Goal: Navigation & Orientation: Find specific page/section

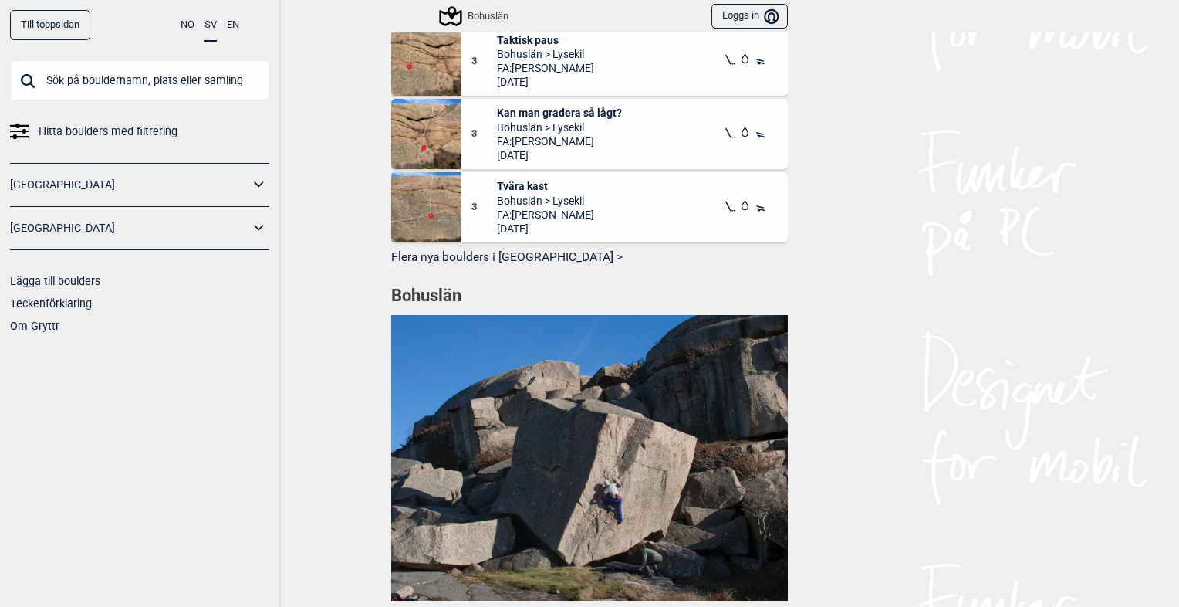
scroll to position [1197, 0]
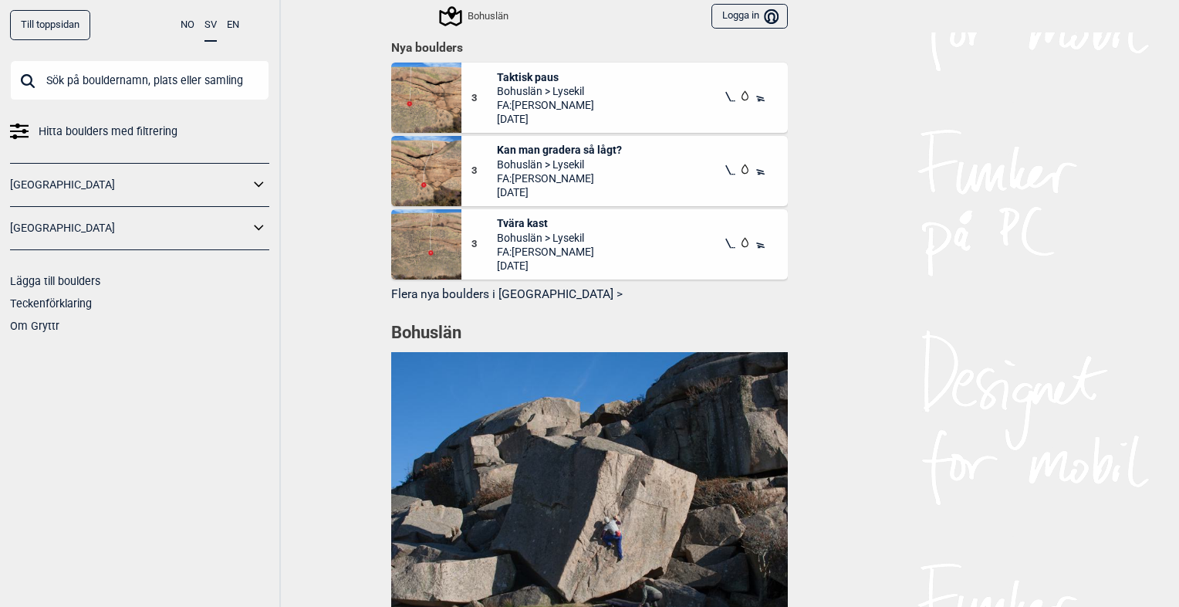
click at [256, 224] on icon at bounding box center [259, 228] width 20 height 22
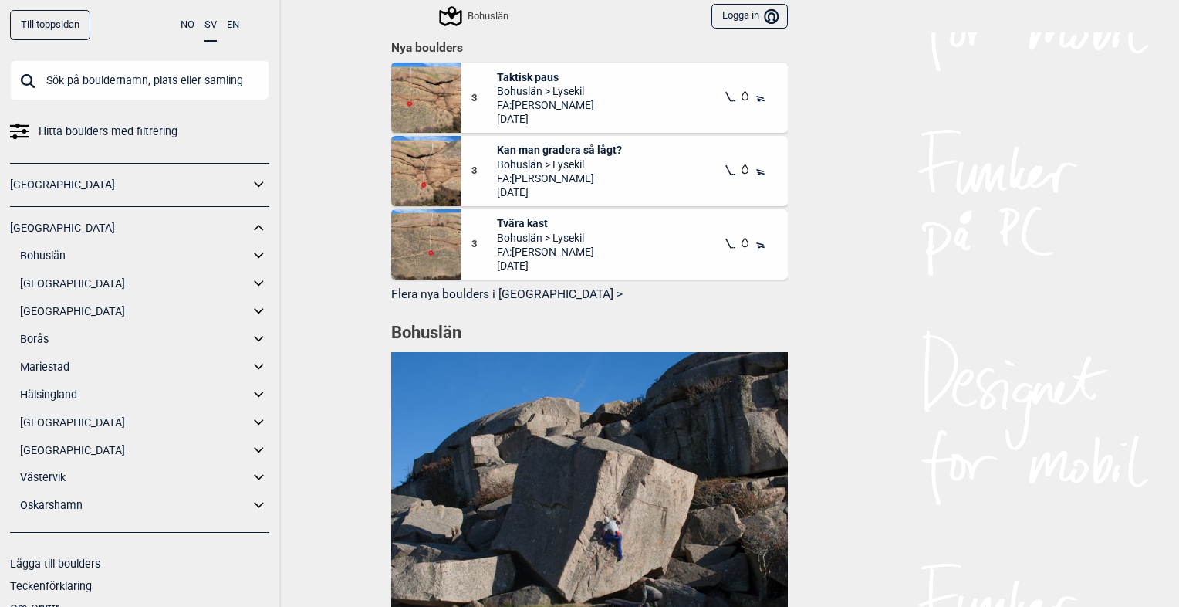
click at [228, 249] on link "Bohuslän" at bounding box center [134, 256] width 229 height 22
click at [251, 257] on icon at bounding box center [259, 256] width 20 height 22
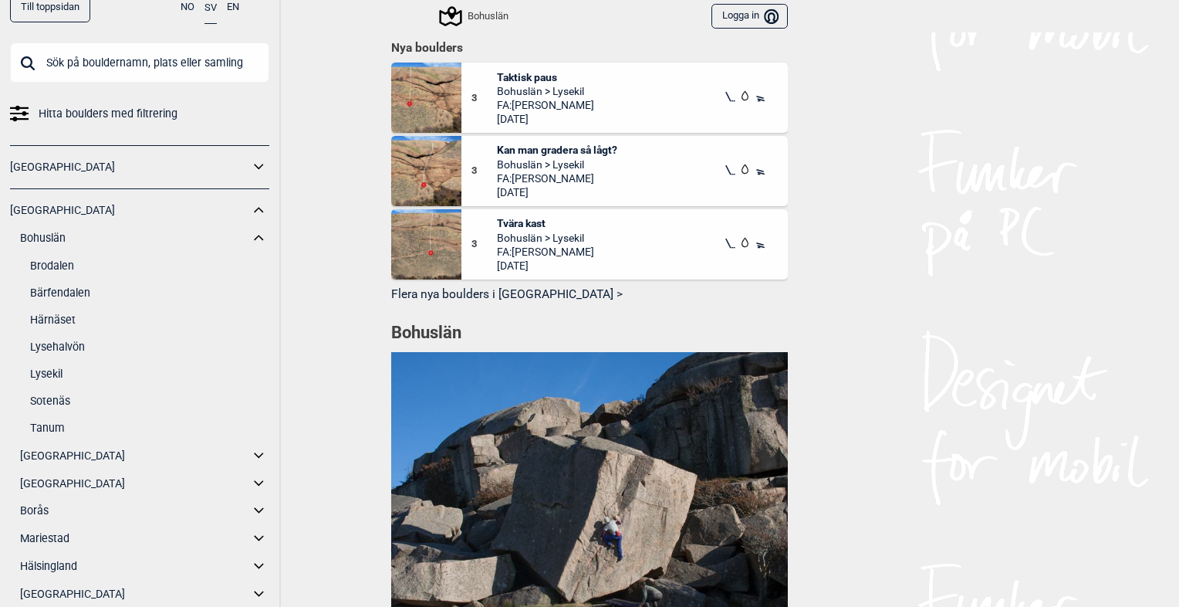
scroll to position [24, 0]
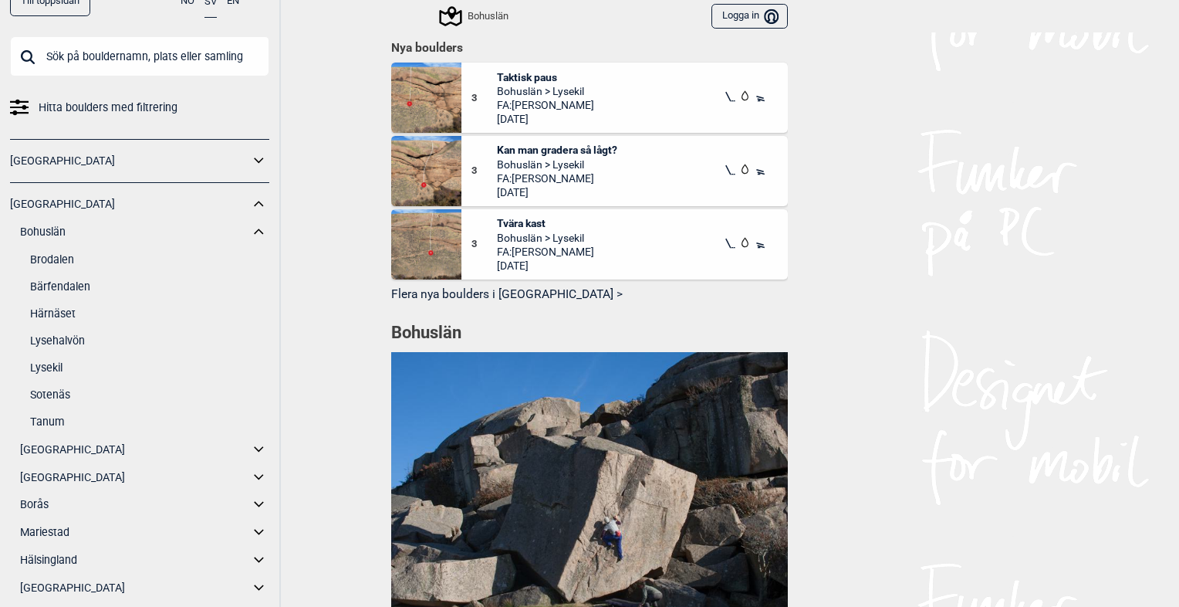
click at [51, 392] on link "Sotenäs" at bounding box center [149, 395] width 239 height 22
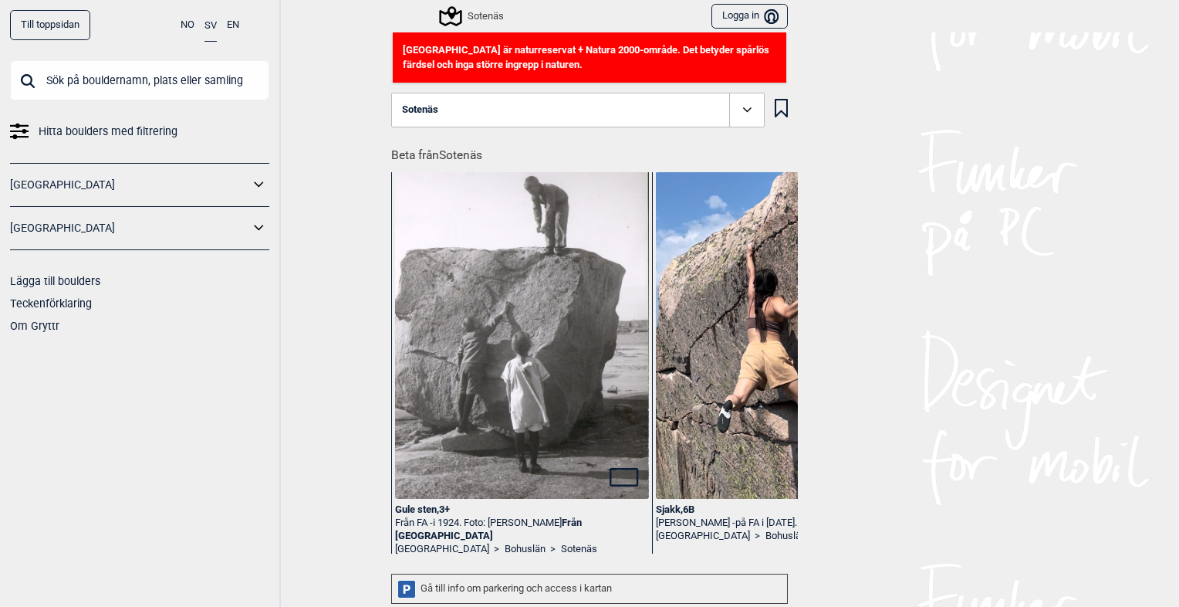
click at [616, 117] on button "Sotenäs" at bounding box center [578, 111] width 374 height 36
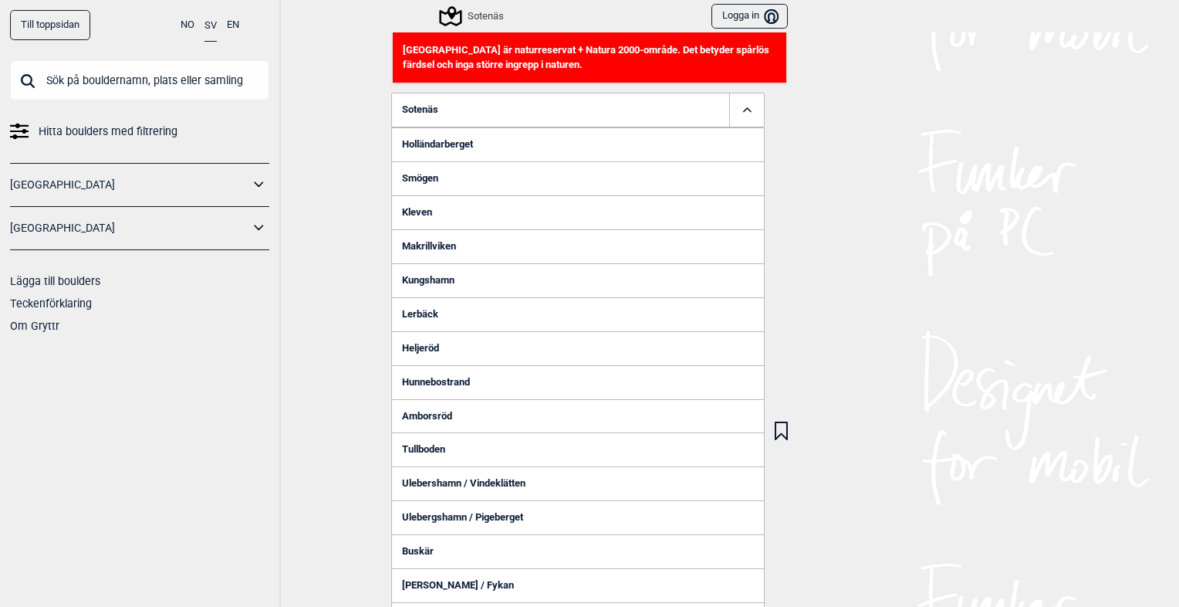
click at [435, 277] on link "Kungshamn" at bounding box center [578, 280] width 374 height 34
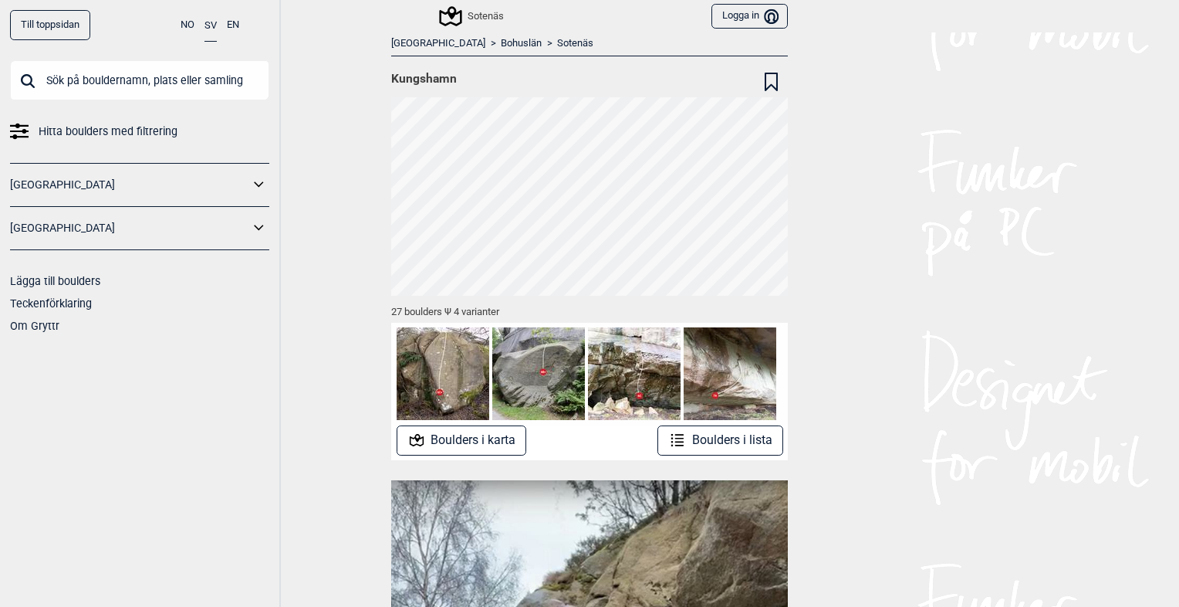
click at [557, 39] on link "Sotenäs" at bounding box center [575, 43] width 36 height 13
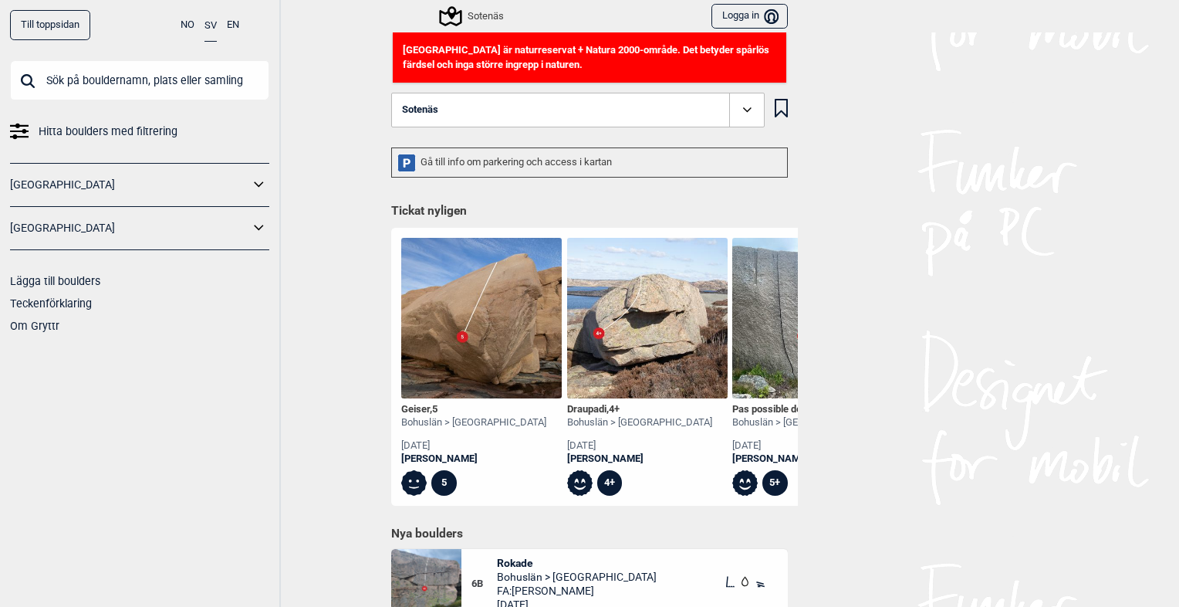
click at [482, 110] on button "Sotenäs" at bounding box center [578, 111] width 374 height 36
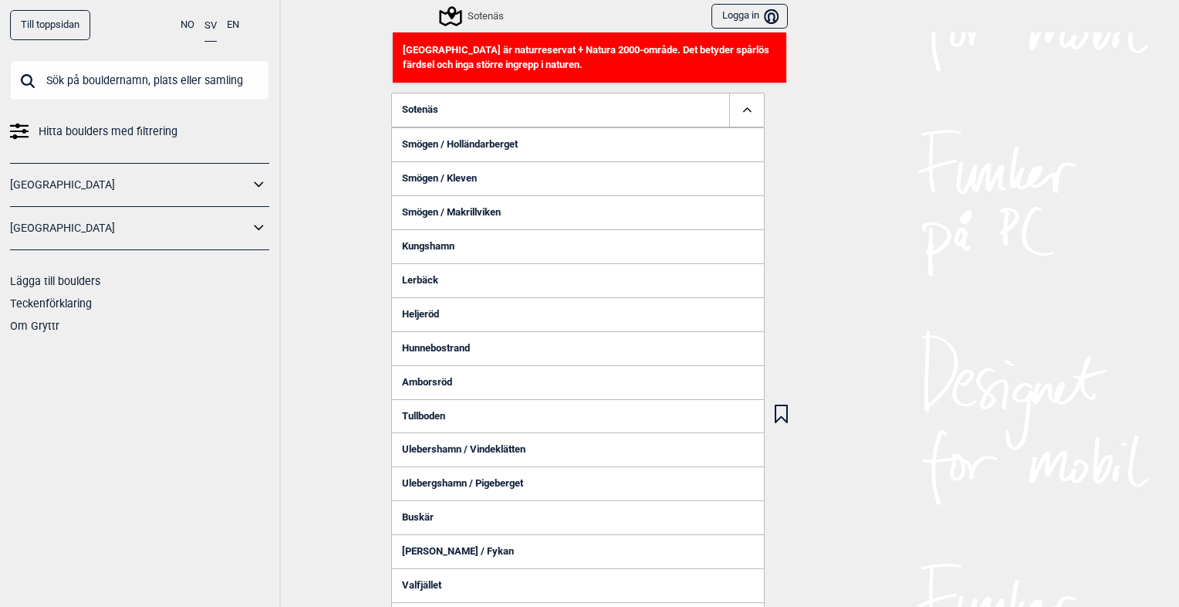
click at [479, 147] on link "Smögen / Holländarberget" at bounding box center [578, 144] width 374 height 34
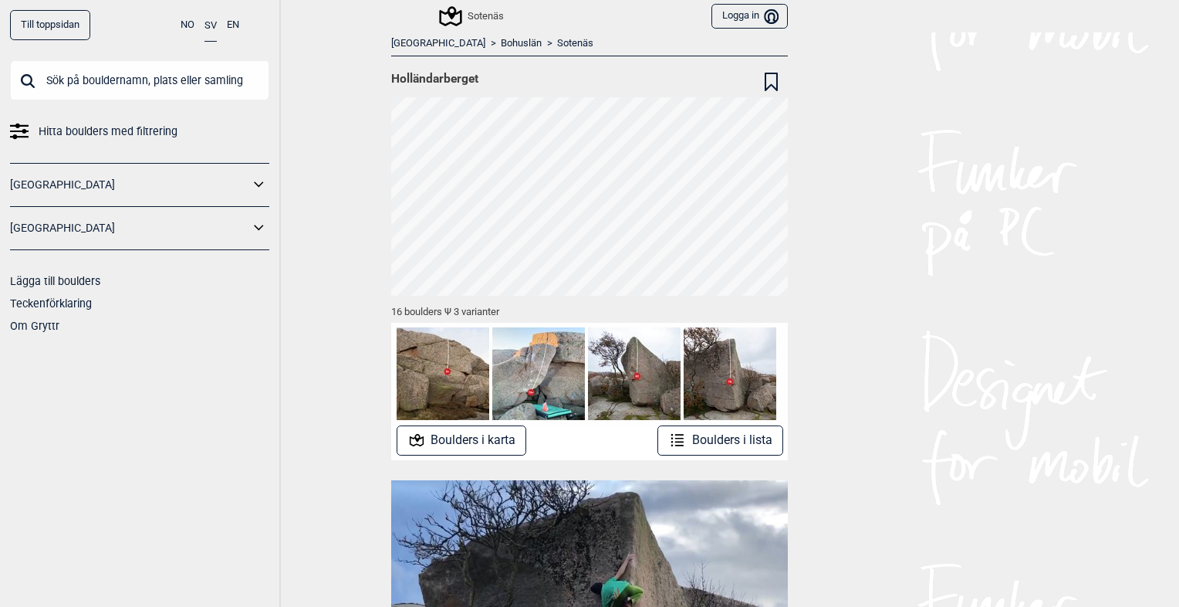
click at [484, 441] on button "Boulders i karta" at bounding box center [462, 440] width 130 height 30
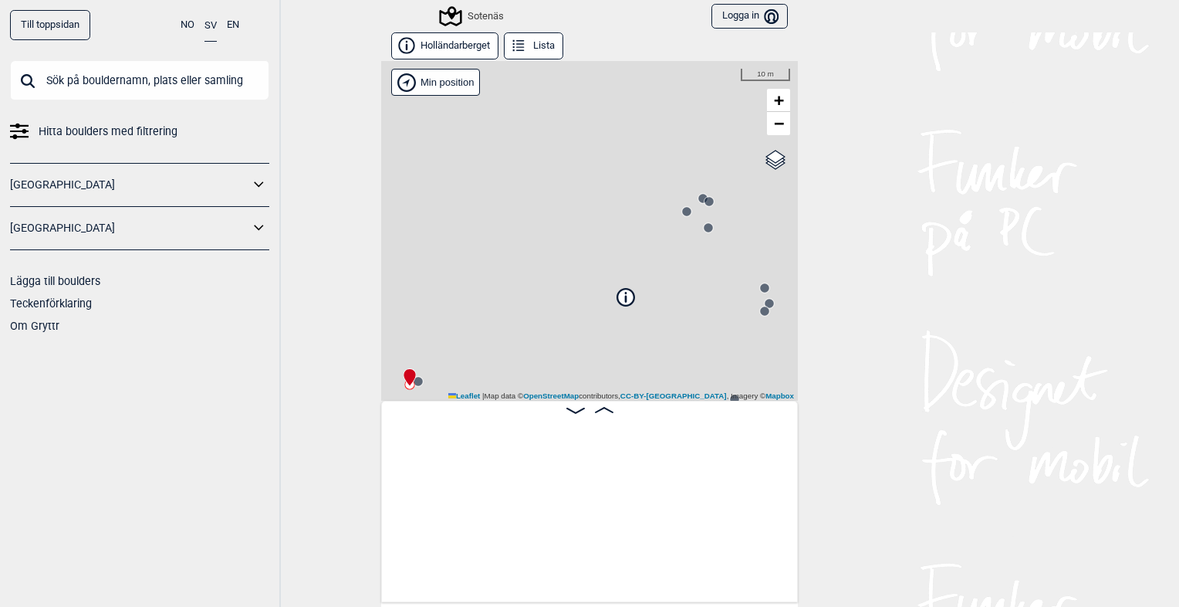
scroll to position [0, 120]
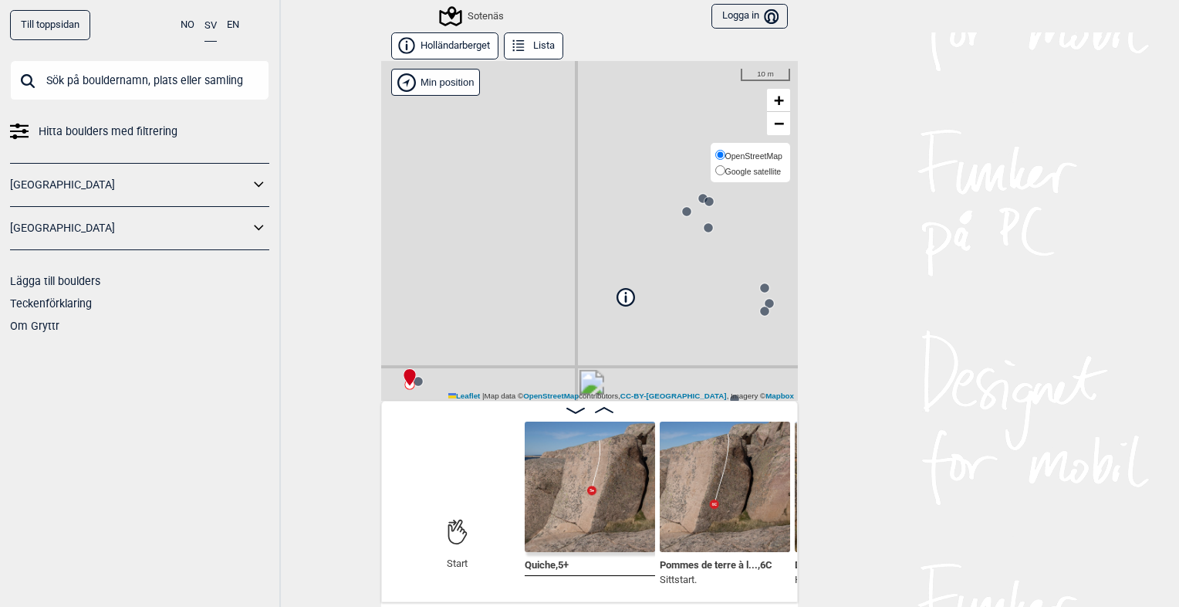
click at [773, 157] on span "OpenStreetMap" at bounding box center [753, 155] width 57 height 9
click at [725, 157] on input "OpenStreetMap" at bounding box center [720, 155] width 10 height 10
click at [768, 168] on span "Google satellite" at bounding box center [753, 171] width 56 height 9
click at [725, 168] on input "Google satellite" at bounding box center [720, 170] width 10 height 10
radio input "true"
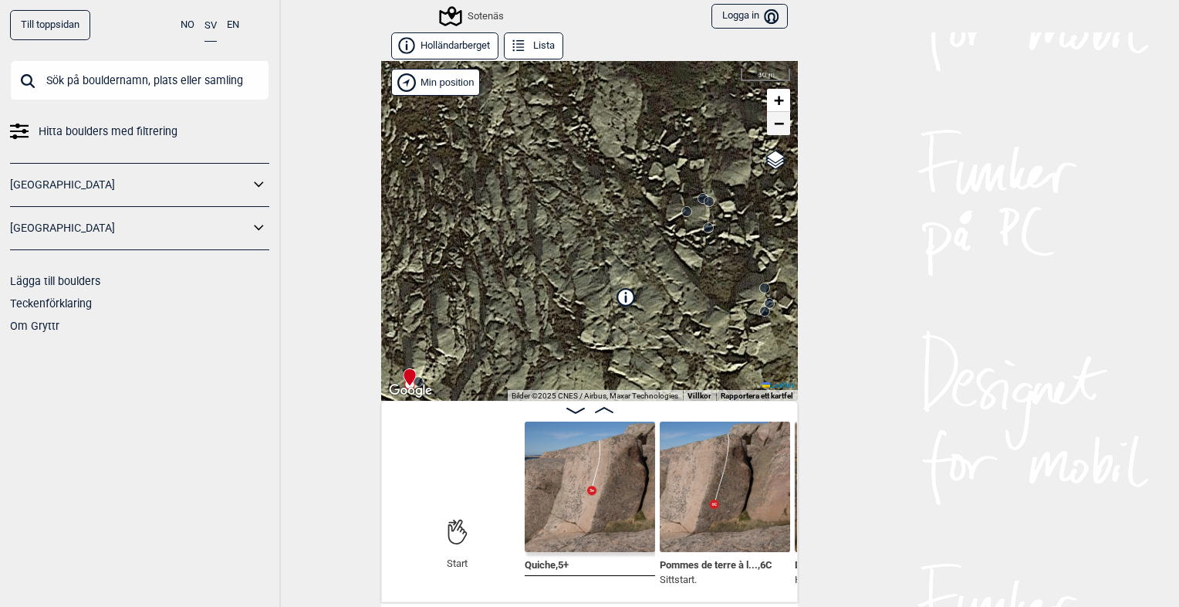
click at [774, 128] on span "−" at bounding box center [779, 122] width 10 height 19
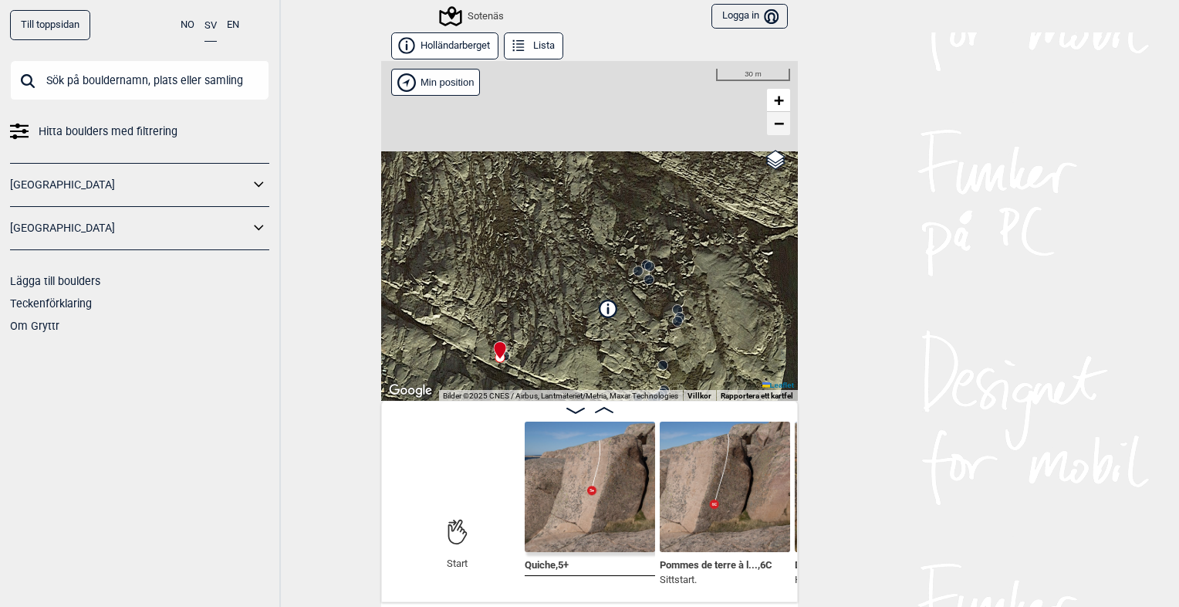
click at [774, 128] on span "−" at bounding box center [779, 122] width 10 height 19
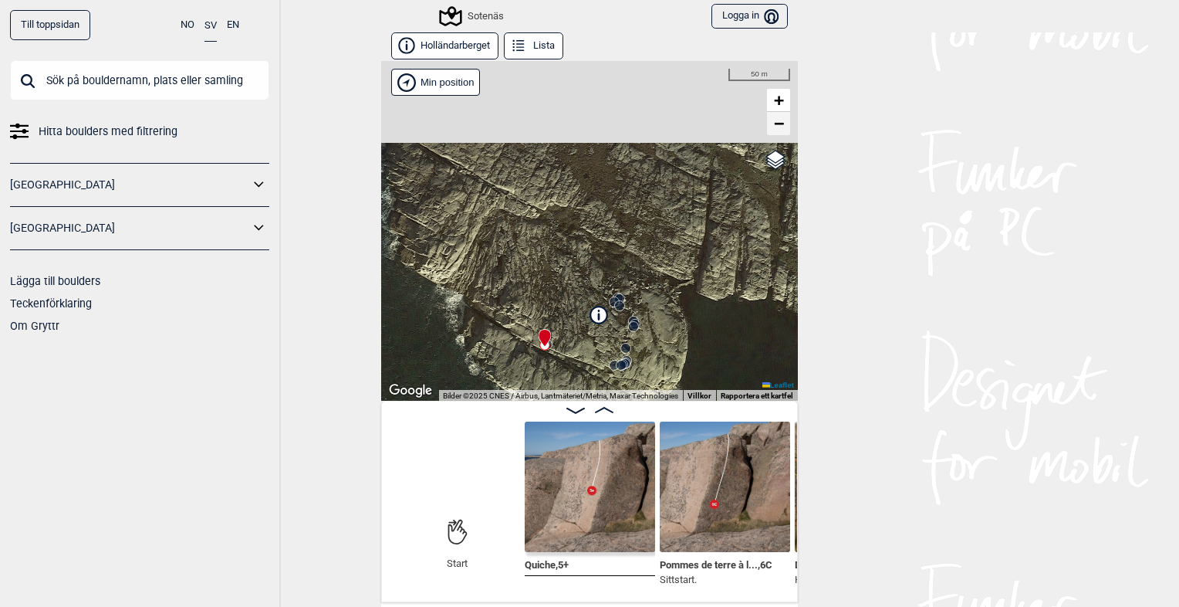
click at [774, 128] on span "−" at bounding box center [779, 122] width 10 height 19
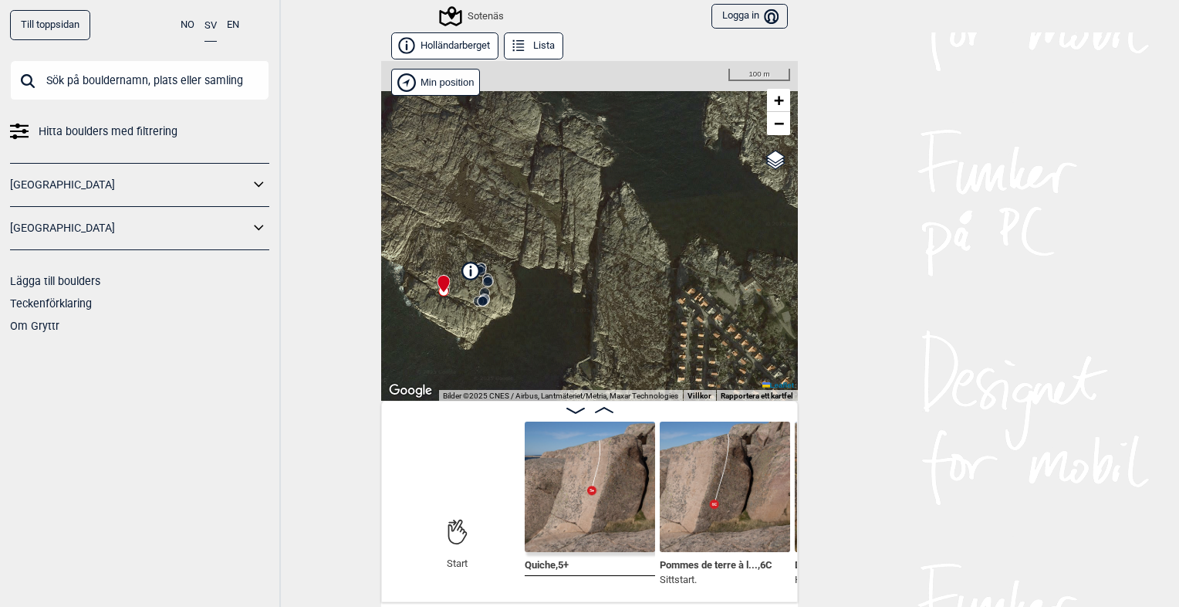
drag, startPoint x: 675, startPoint y: 244, endPoint x: 551, endPoint y: 196, distance: 132.4
click at [551, 196] on div "Sotenäs Min position 100 m + − OpenStreetMap Google satellite Leaflet Kortkomma…" at bounding box center [589, 231] width 417 height 340
click at [462, 51] on button "Holländarberget" at bounding box center [444, 45] width 107 height 27
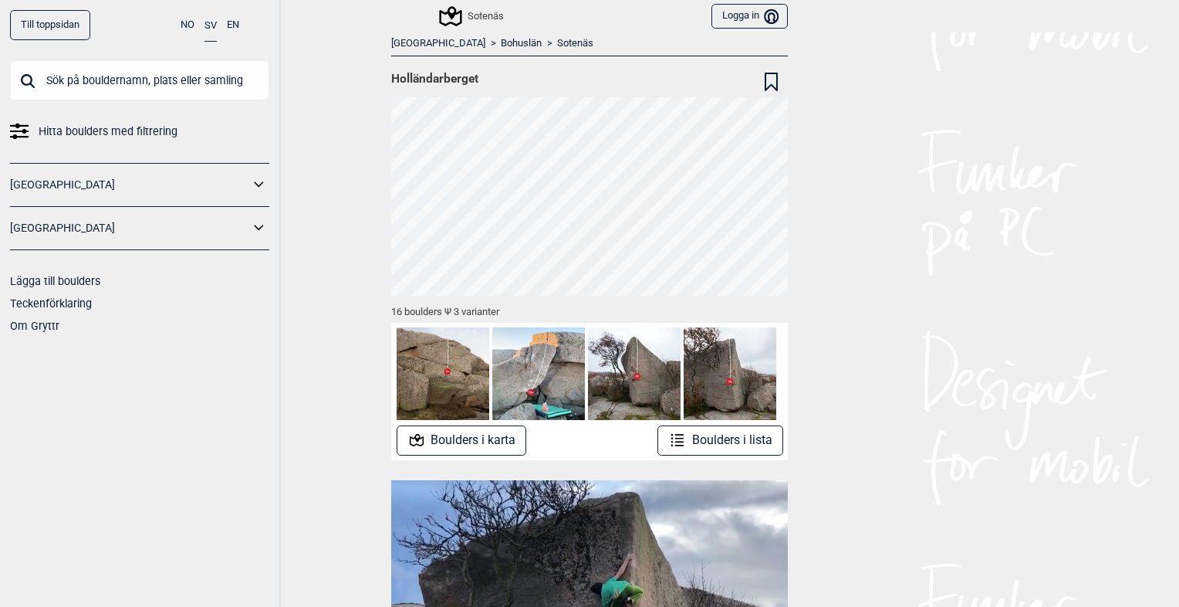
click at [557, 43] on link "Sotenäs" at bounding box center [575, 43] width 36 height 13
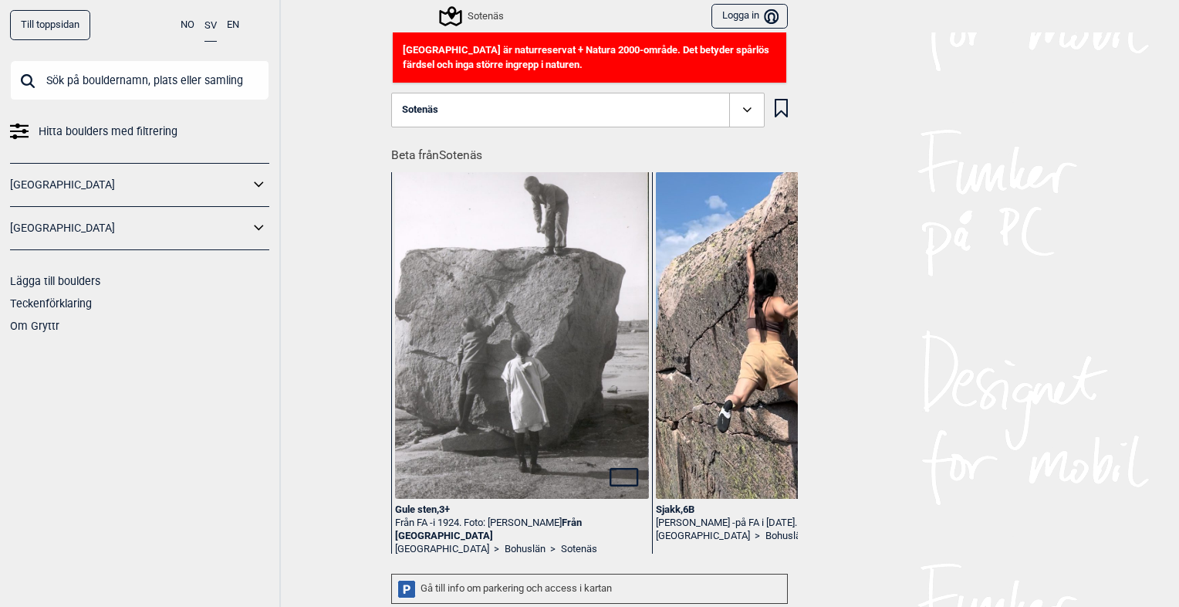
click at [565, 585] on div "Gå till info om parkering och access i kartan" at bounding box center [589, 588] width 397 height 30
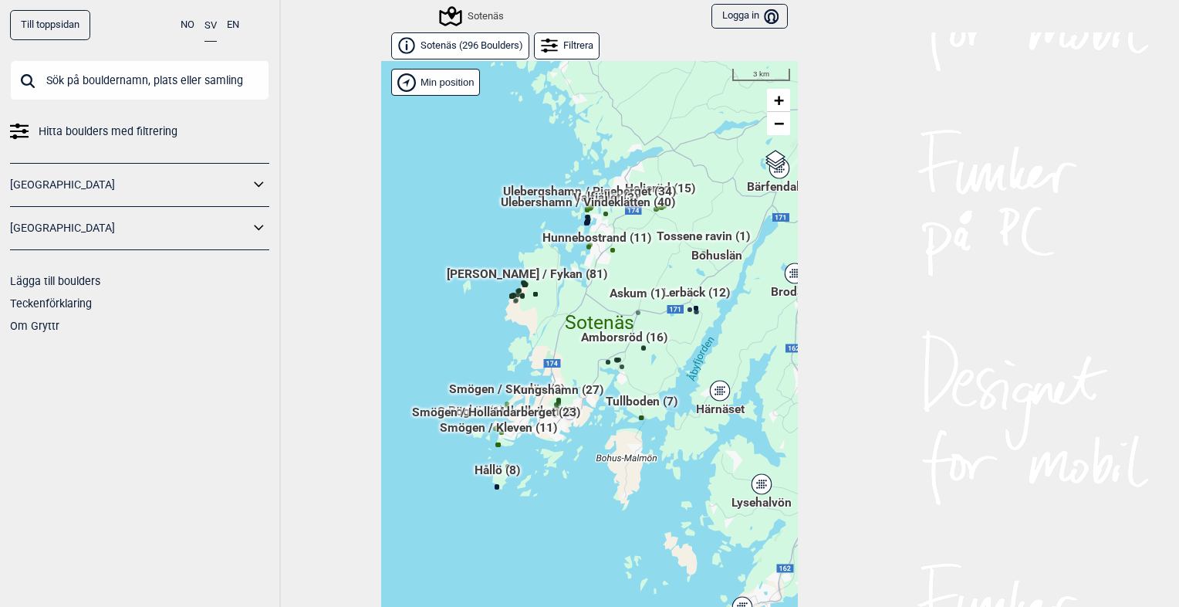
scroll to position [23, 0]
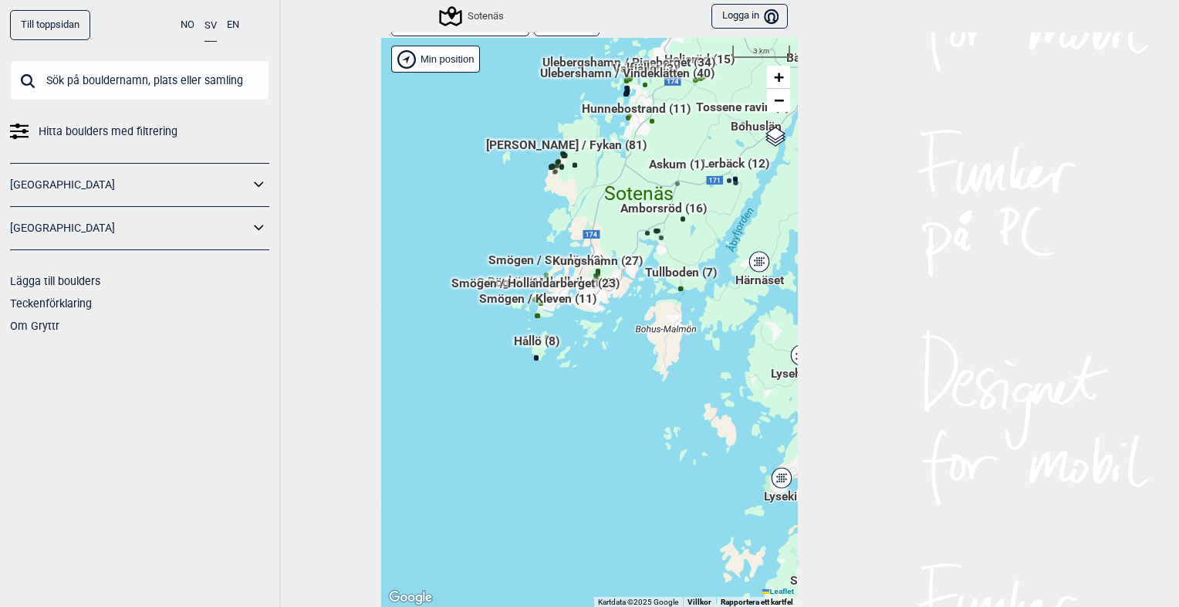
drag, startPoint x: 546, startPoint y: 335, endPoint x: 585, endPoint y: 228, distance: 114.3
click at [585, 228] on div "Hallingdal Gol [PERSON_NAME] Kolomoen [GEOGRAPHIC_DATA] [GEOGRAPHIC_DATA] [GEOG…" at bounding box center [589, 323] width 417 height 570
click at [774, 73] on span "+" at bounding box center [779, 76] width 10 height 19
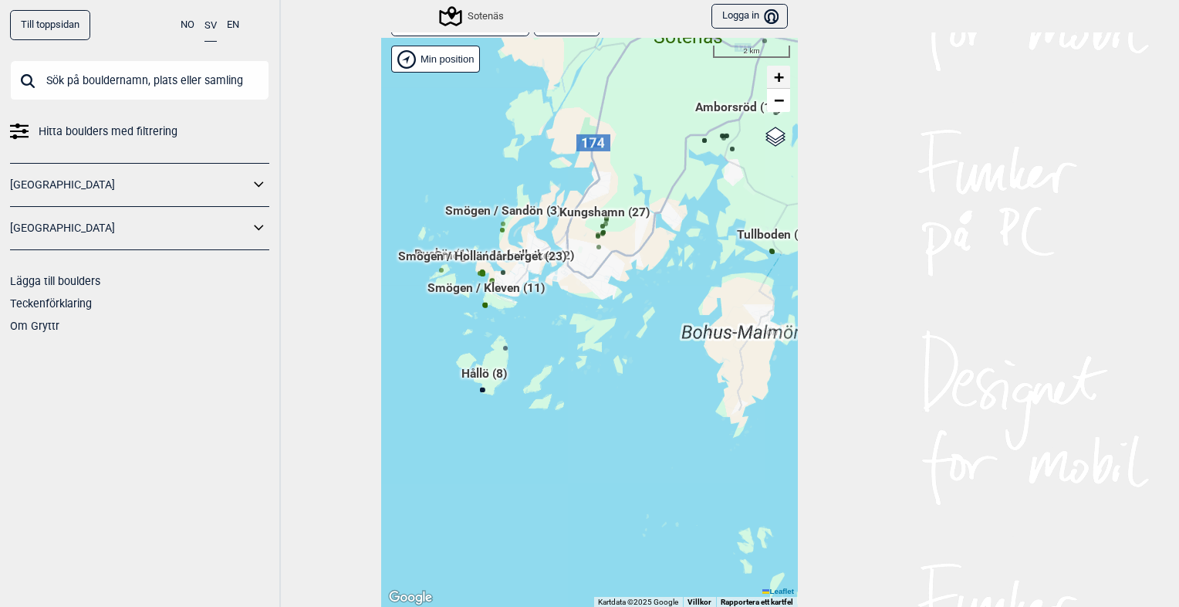
click at [774, 73] on span "+" at bounding box center [779, 76] width 10 height 19
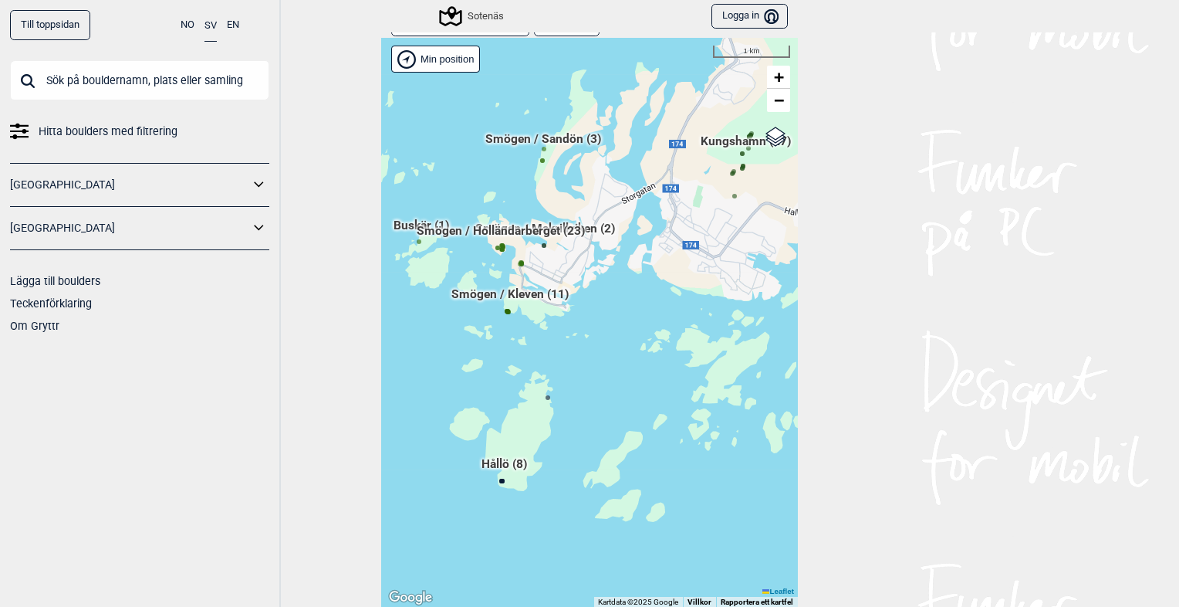
drag, startPoint x: 623, startPoint y: 175, endPoint x: 749, endPoint y: 199, distance: 128.8
click at [749, 199] on div "Hallingdal Gol [PERSON_NAME] Kolomoen [GEOGRAPHIC_DATA] [GEOGRAPHIC_DATA] [GEOG…" at bounding box center [589, 323] width 417 height 570
click at [776, 76] on span "+" at bounding box center [779, 76] width 10 height 19
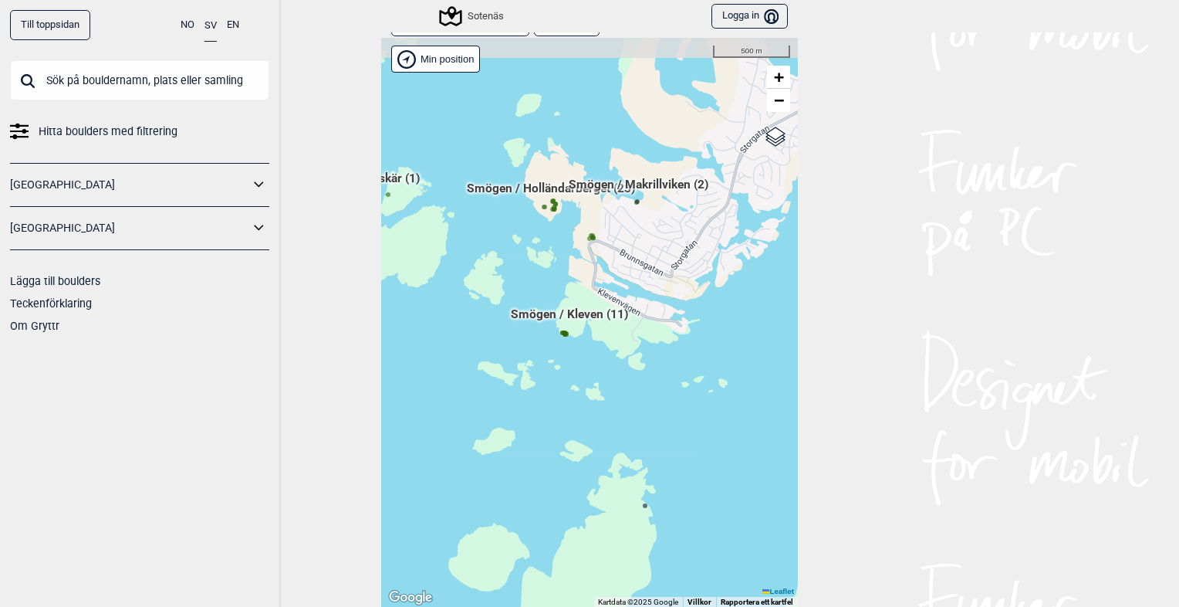
drag, startPoint x: 554, startPoint y: 144, endPoint x: 695, endPoint y: 178, distance: 144.5
click at [695, 178] on span "Smögen / Makrillviken (2)" at bounding box center [639, 190] width 140 height 29
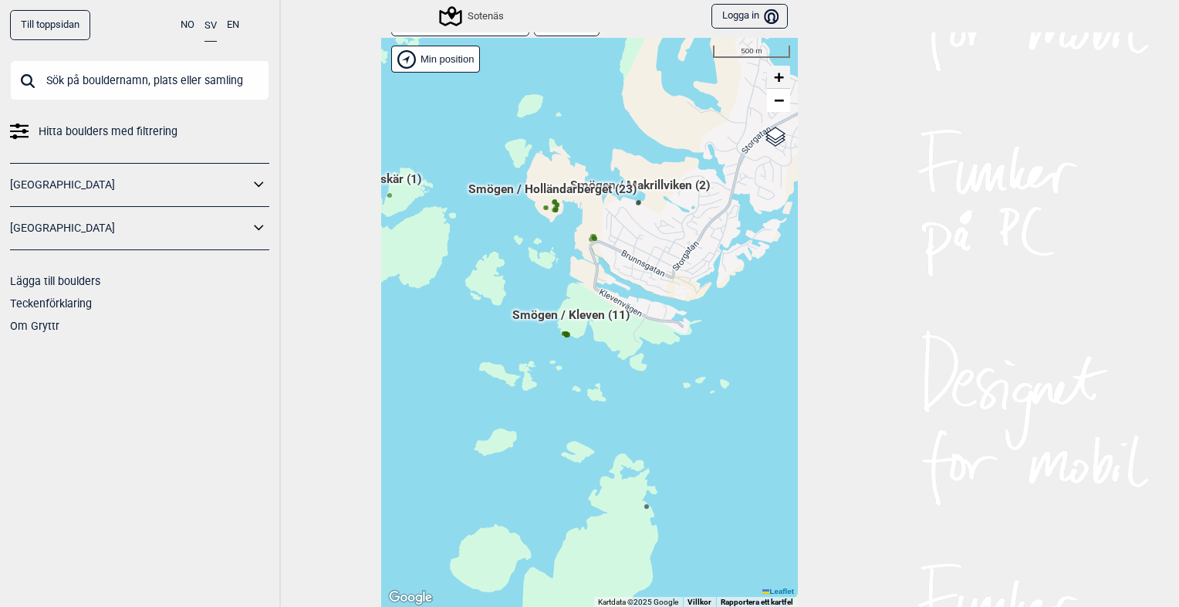
click at [776, 83] on span "+" at bounding box center [779, 76] width 10 height 19
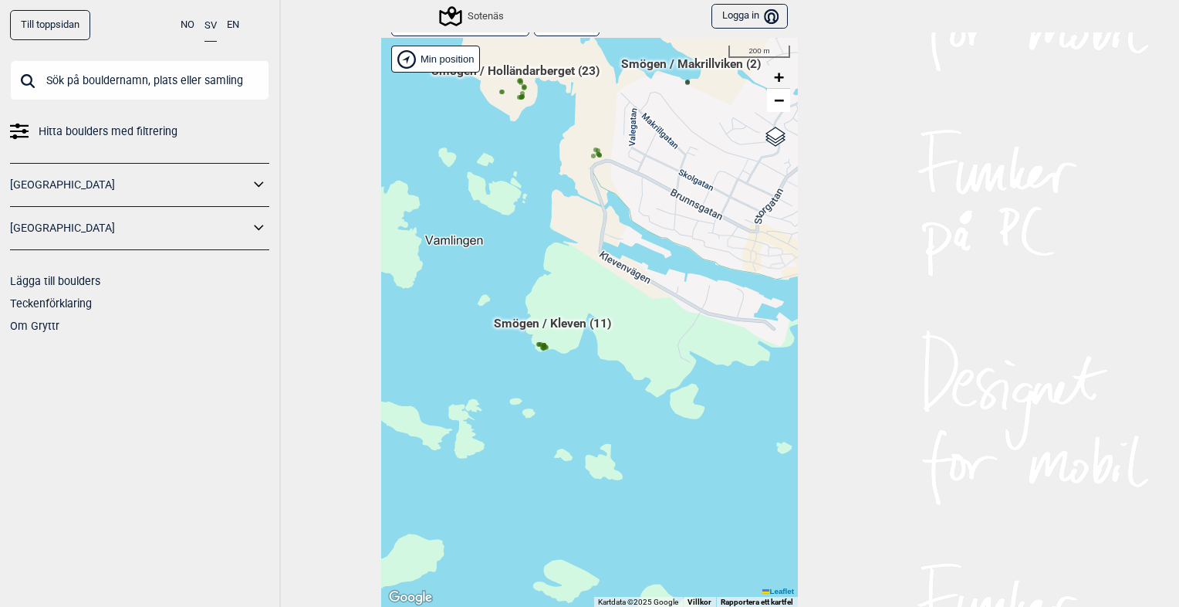
click at [776, 83] on span "+" at bounding box center [779, 76] width 10 height 19
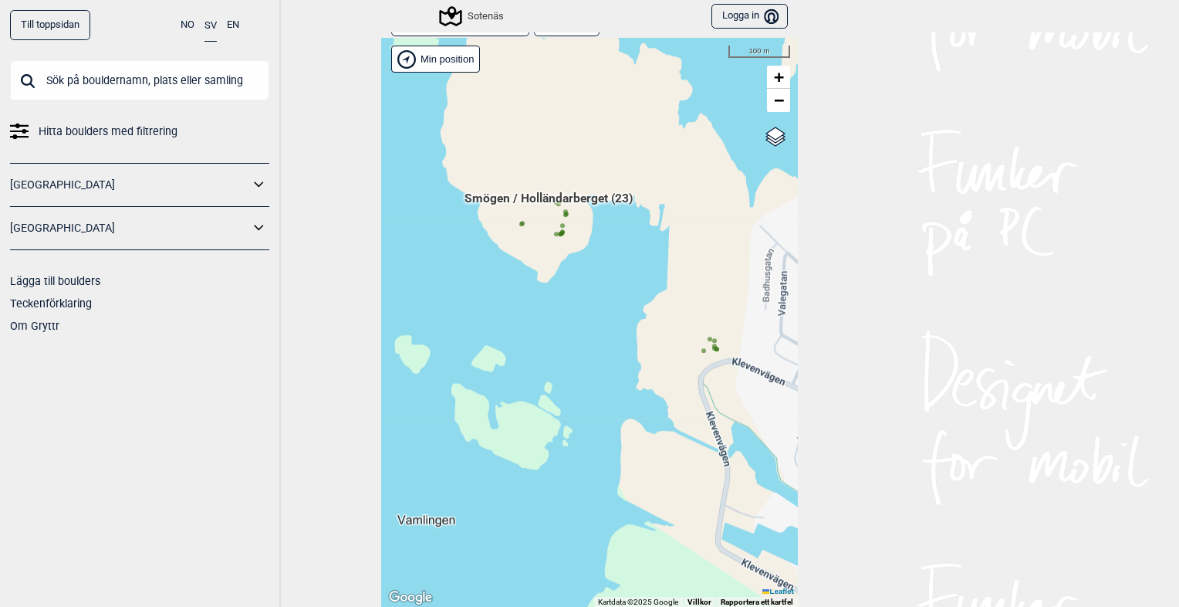
drag, startPoint x: 565, startPoint y: 150, endPoint x: 702, endPoint y: 480, distance: 356.7
click at [702, 480] on div "Hallingdal Gol [PERSON_NAME] Kolomoen [GEOGRAPHIC_DATA] [GEOGRAPHIC_DATA] [GEOG…" at bounding box center [589, 323] width 417 height 570
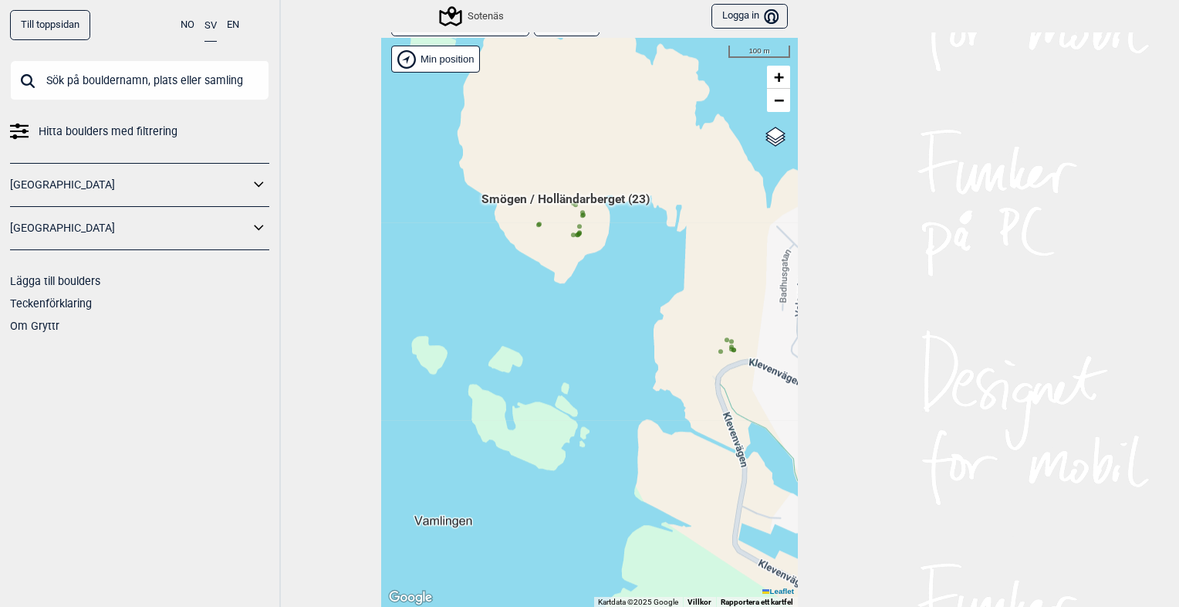
click at [610, 196] on span "Smögen / Holländarberget (23)" at bounding box center [566, 205] width 168 height 29
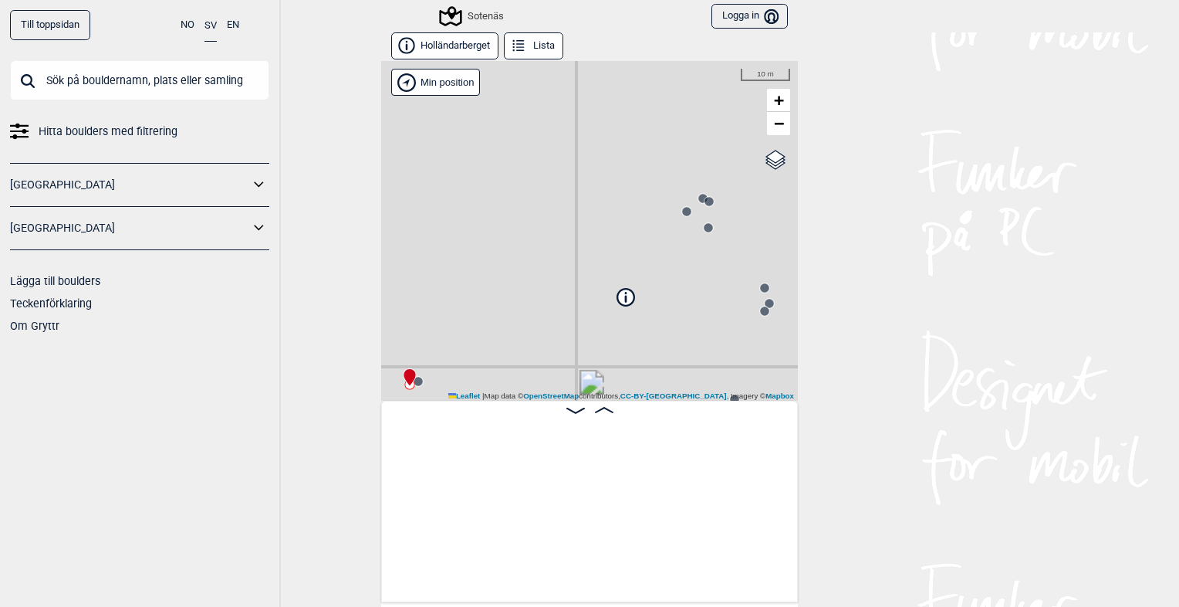
scroll to position [0, 120]
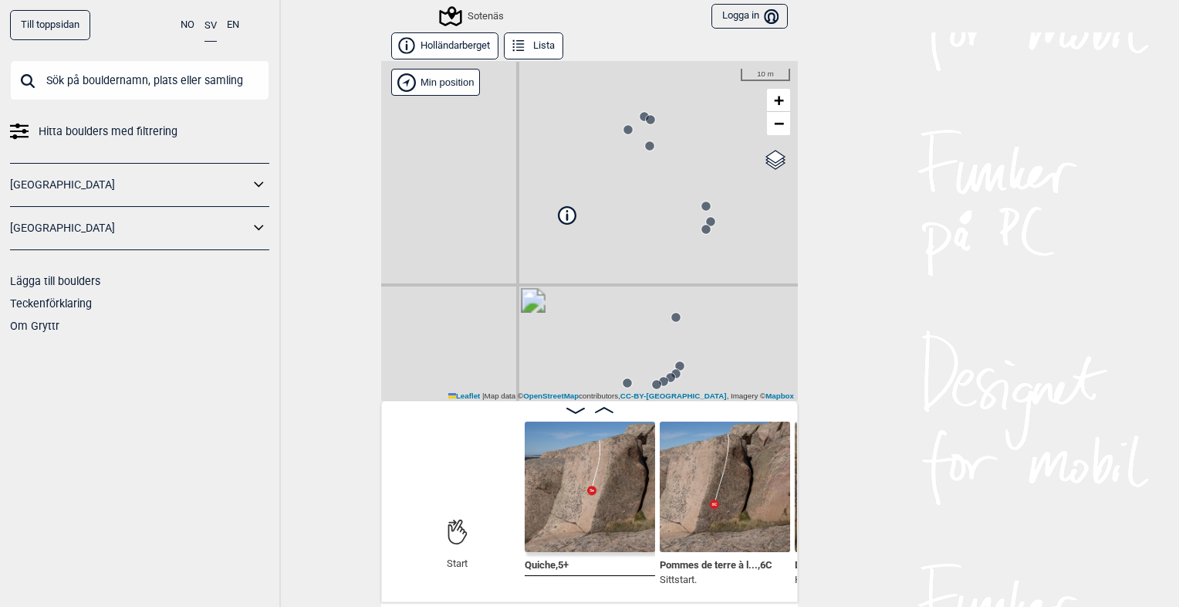
drag, startPoint x: 729, startPoint y: 320, endPoint x: 672, endPoint y: 239, distance: 99.1
click at [672, 239] on div "Sotenäs Min position 10 m + − OpenStreetMap Google satellite Leaflet | Map data…" at bounding box center [589, 231] width 417 height 340
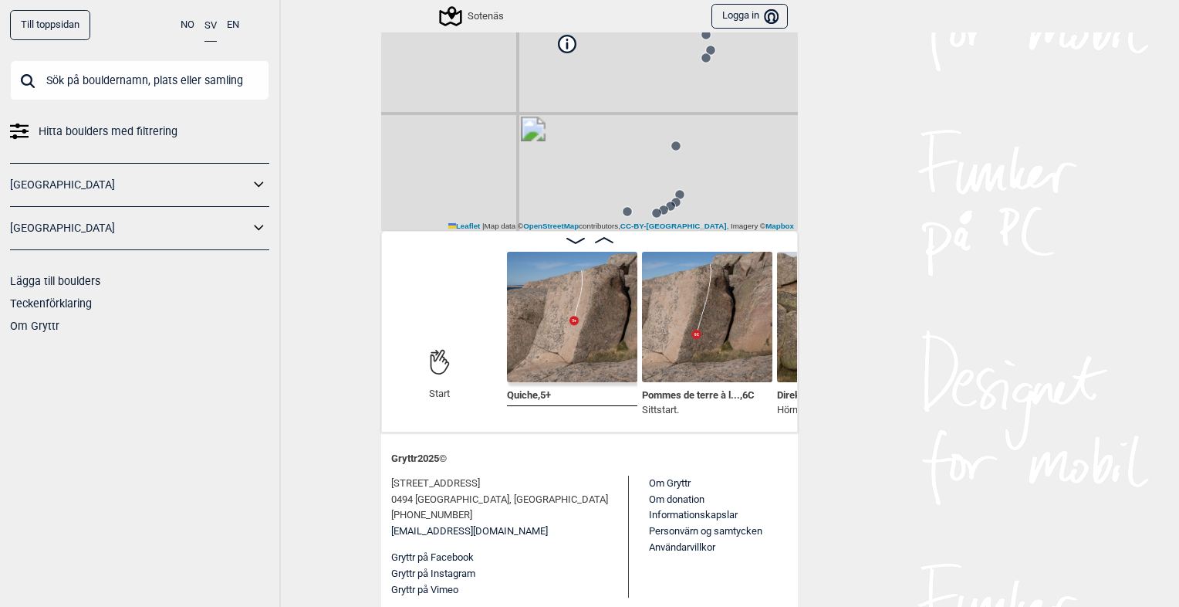
scroll to position [0, 146]
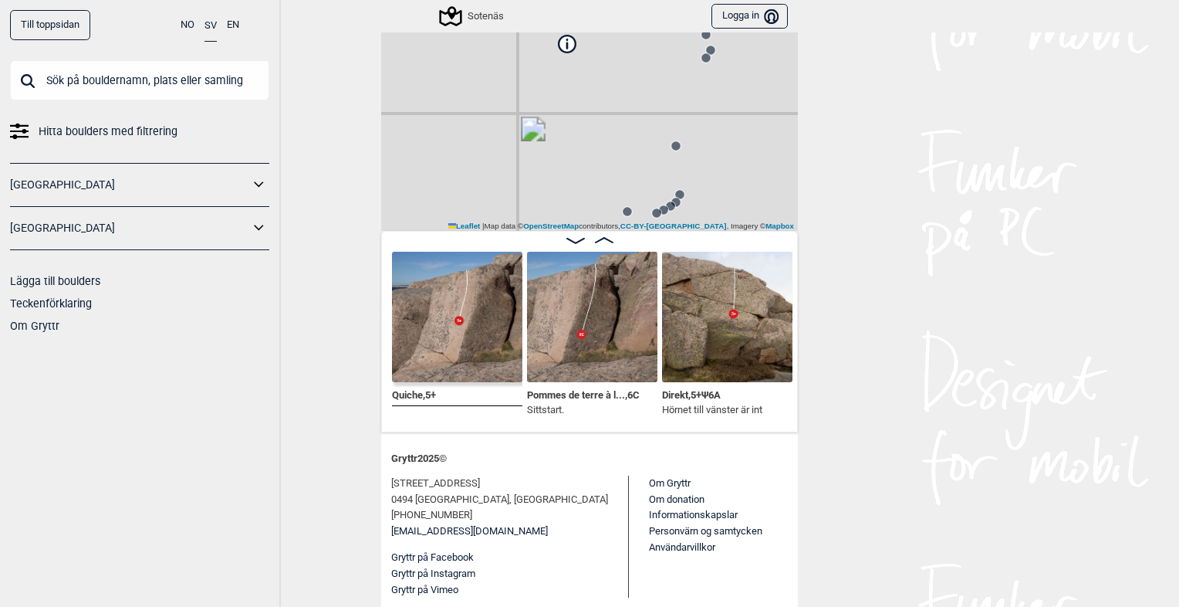
scroll to position [0, 282]
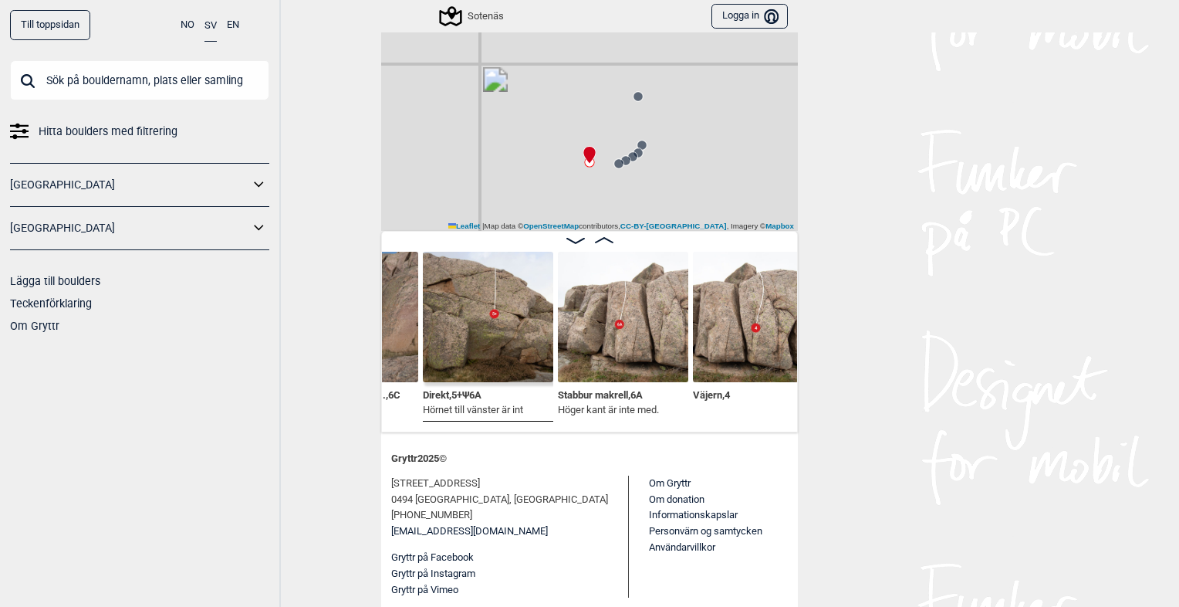
scroll to position [0, 505]
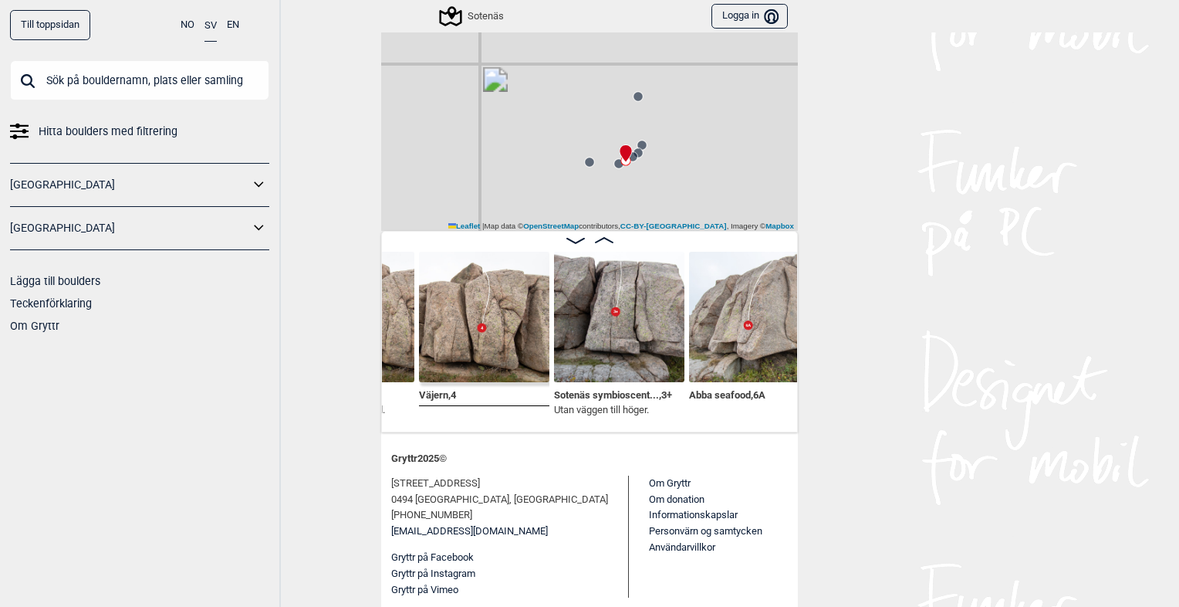
scroll to position [0, 775]
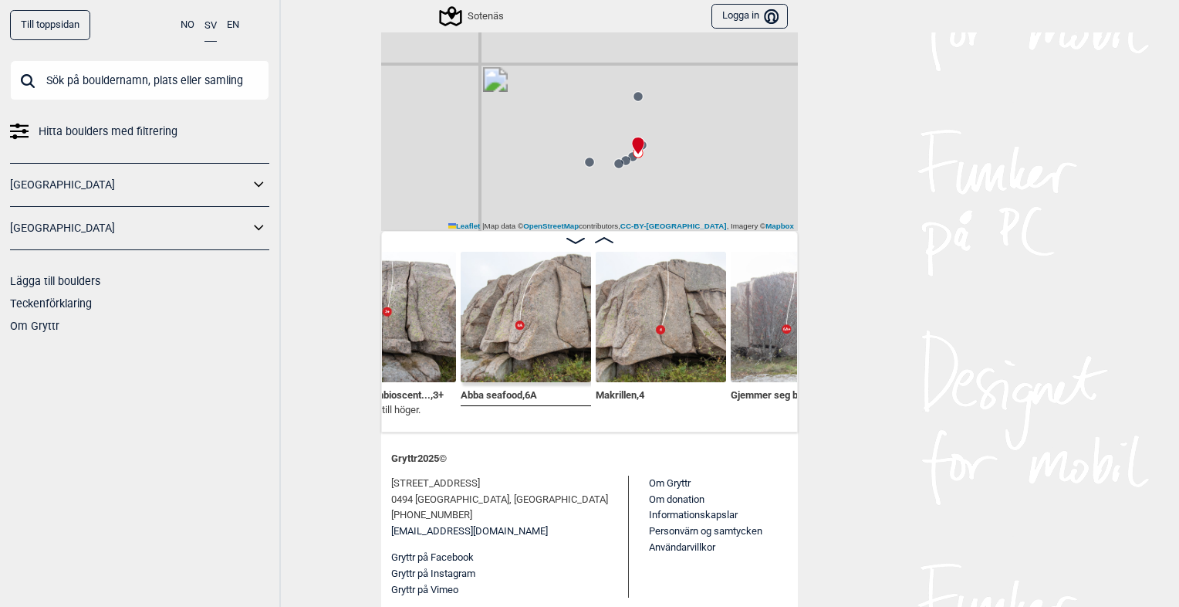
scroll to position [0, 1008]
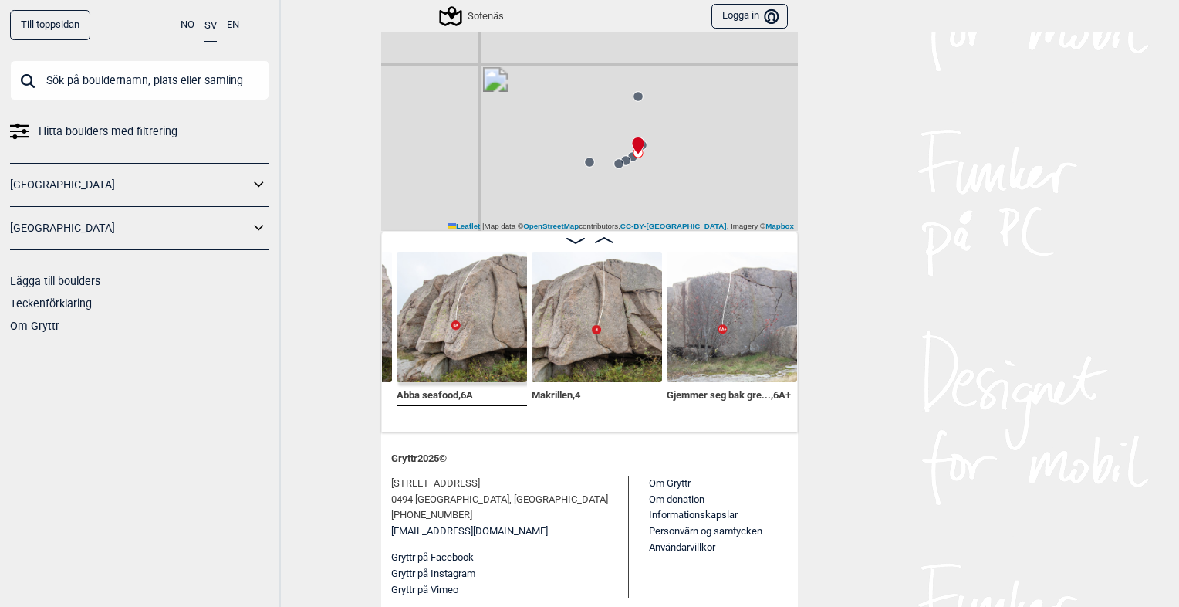
scroll to position [0, 1072]
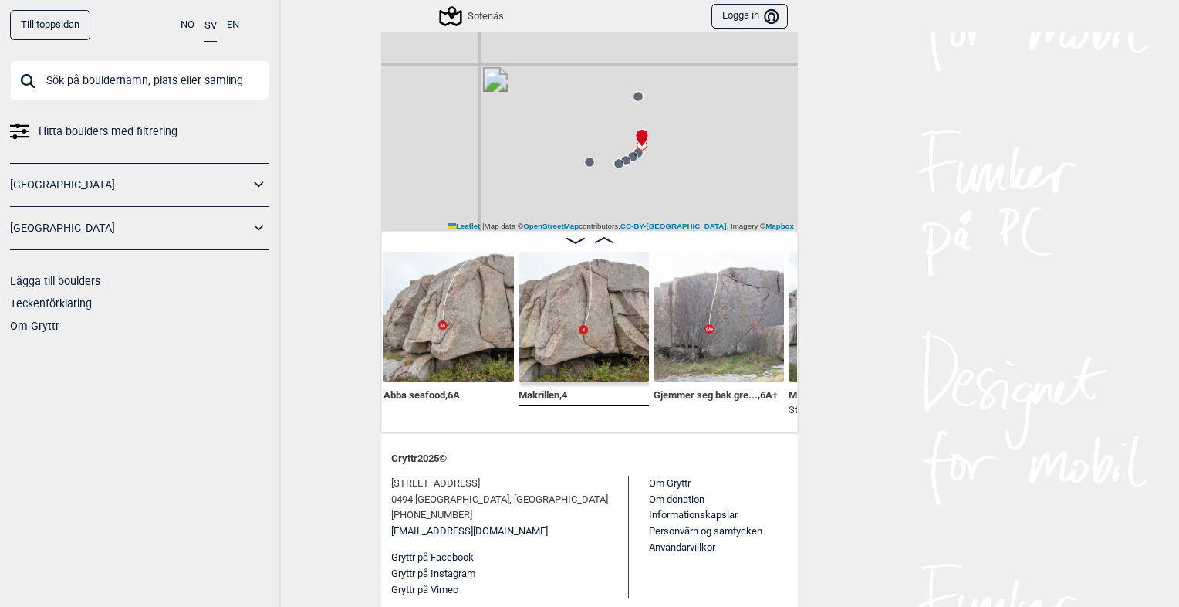
click at [600, 298] on img at bounding box center [584, 317] width 130 height 130
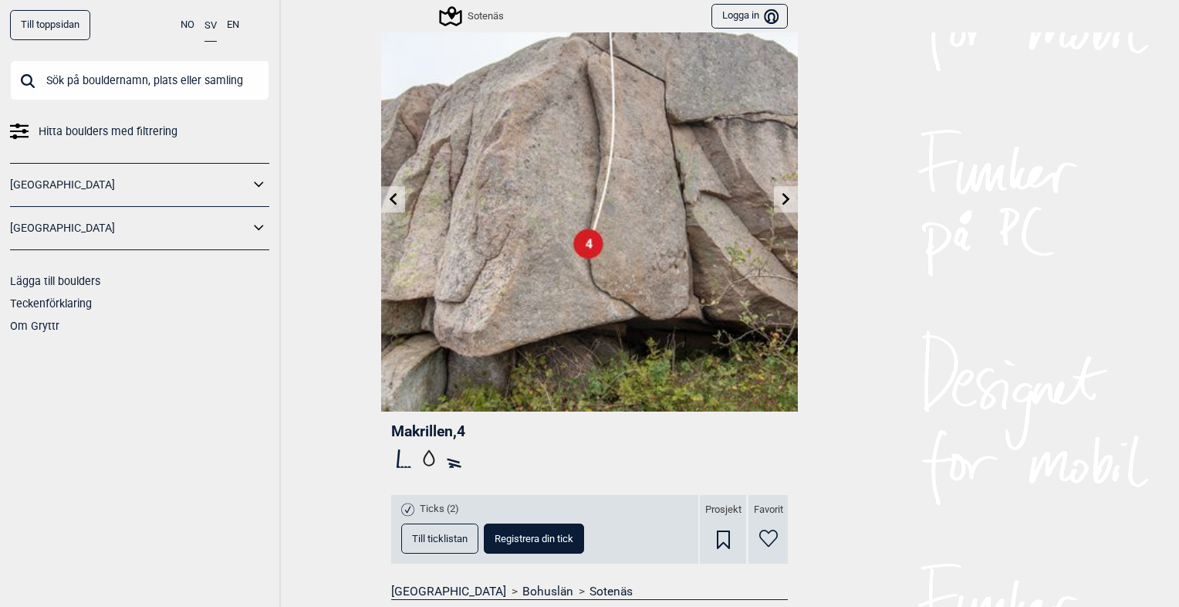
scroll to position [54, 0]
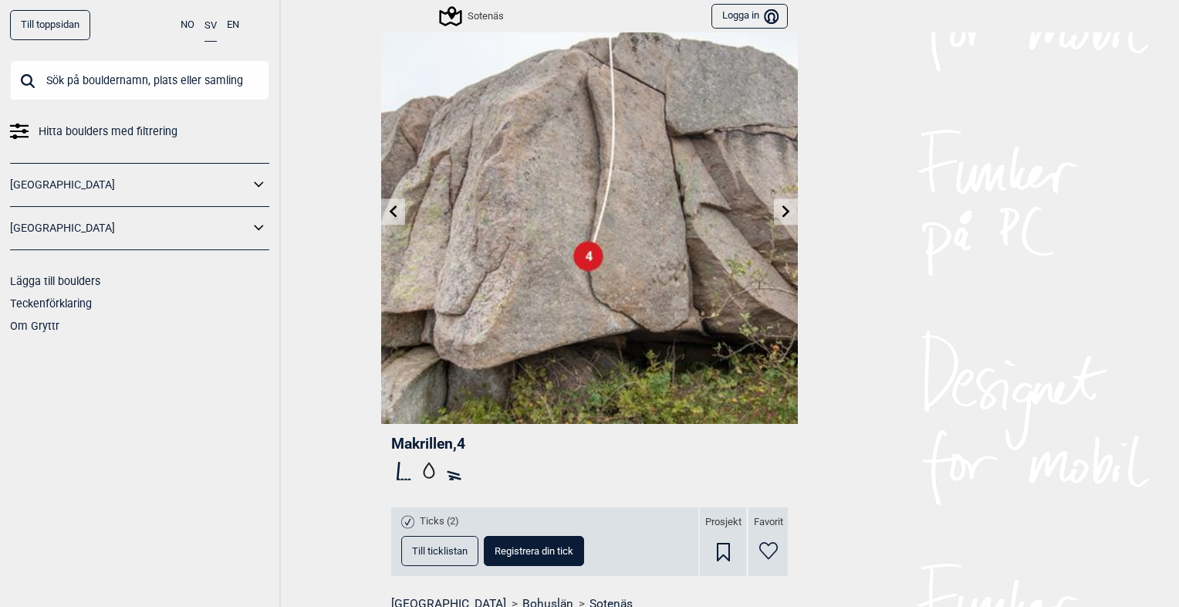
click at [780, 205] on icon at bounding box center [786, 211] width 12 height 12
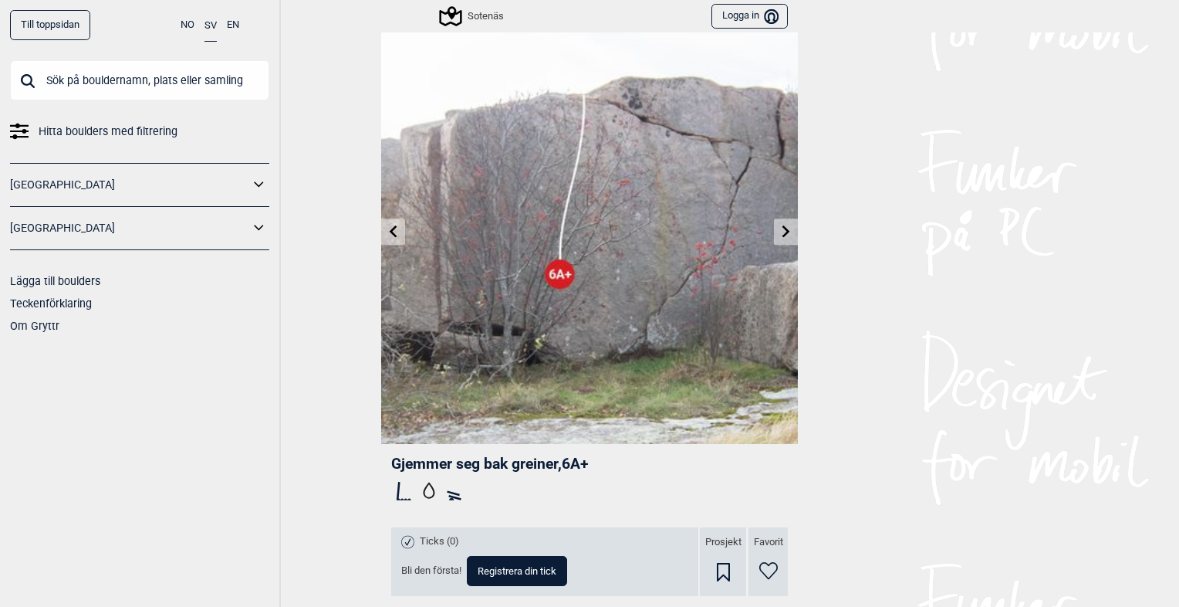
scroll to position [12, 0]
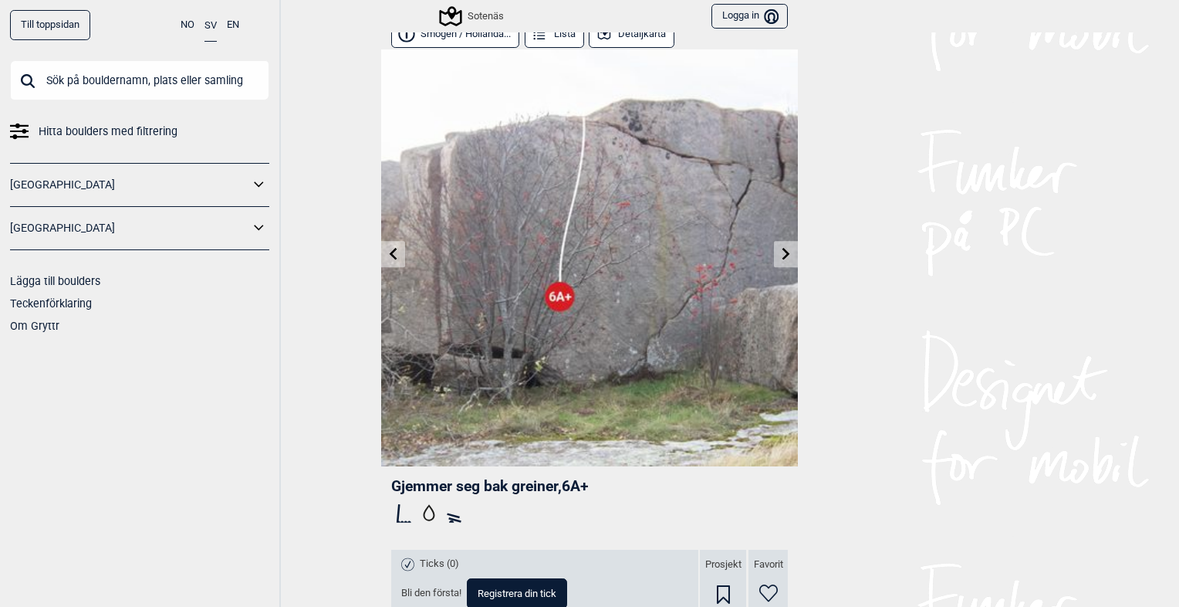
click at [774, 259] on link at bounding box center [786, 254] width 24 height 25
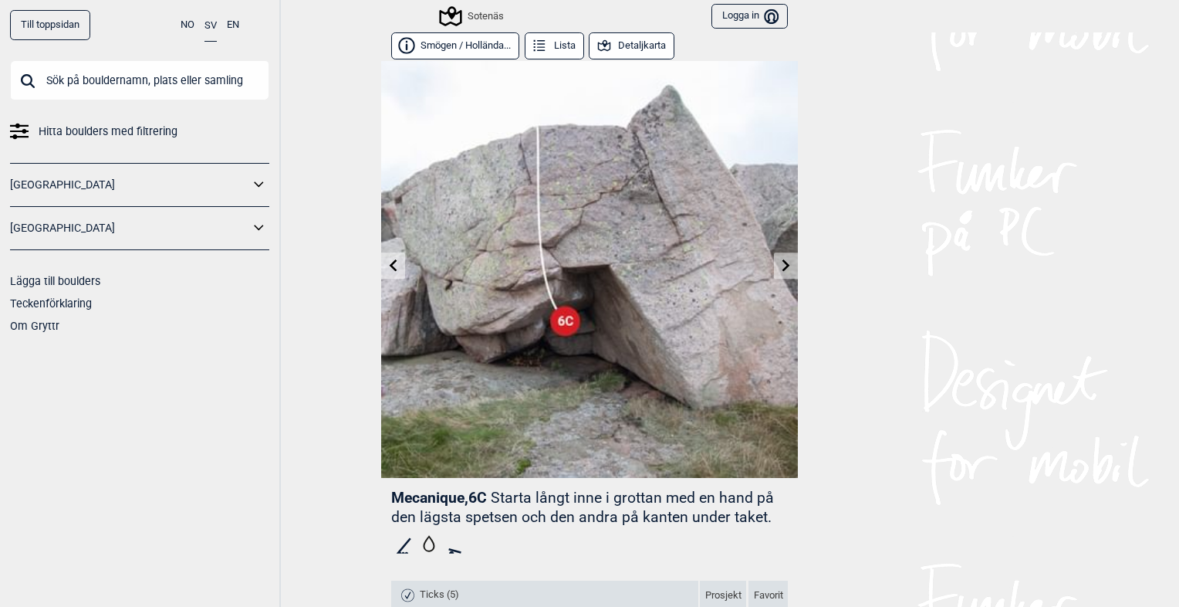
click at [780, 261] on icon at bounding box center [786, 265] width 12 height 12
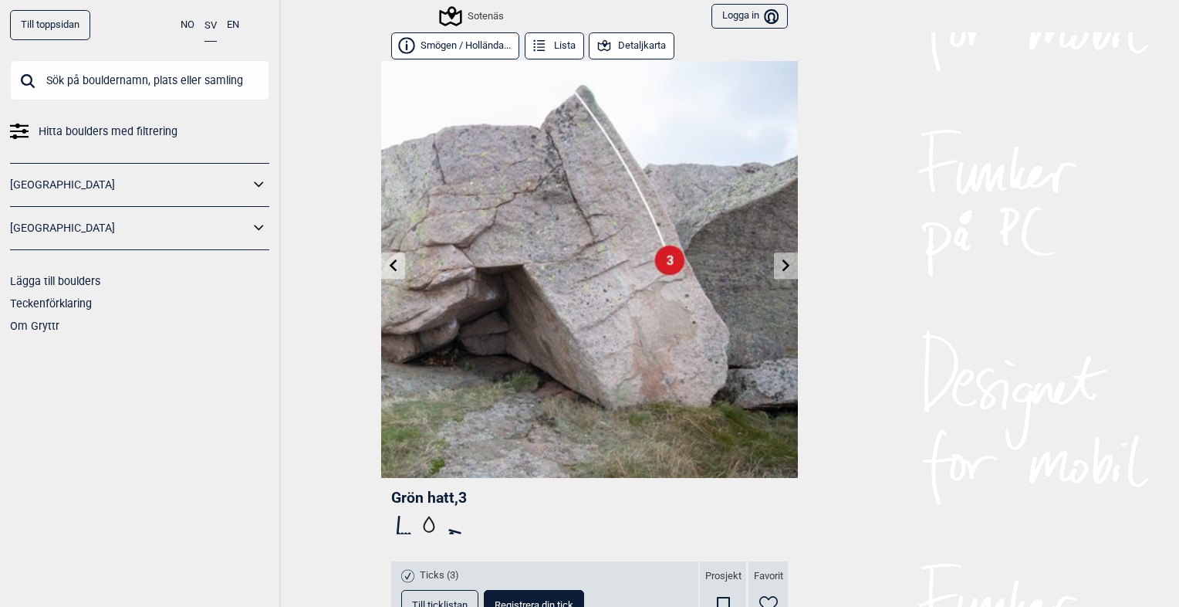
click at [783, 261] on icon at bounding box center [787, 265] width 8 height 12
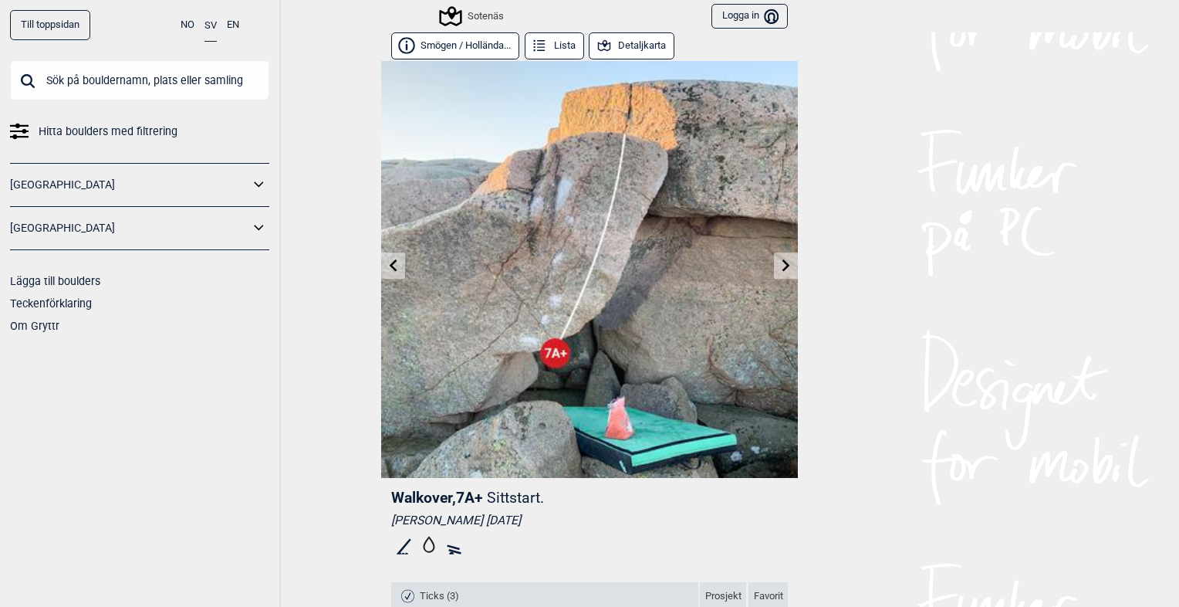
click at [783, 261] on icon at bounding box center [787, 265] width 8 height 12
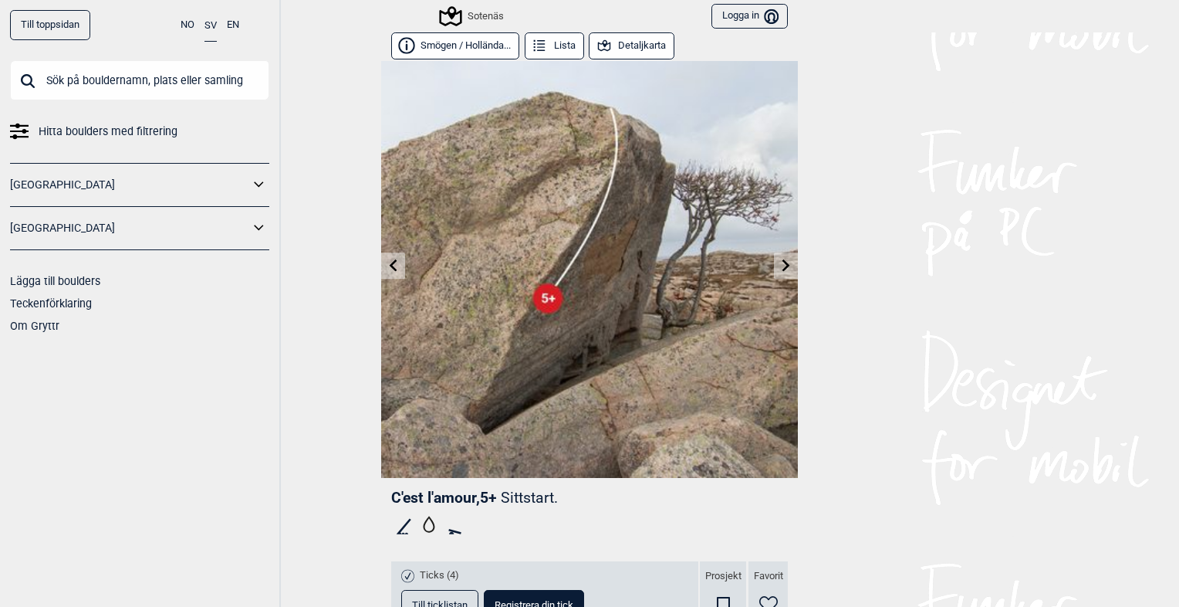
click at [783, 261] on icon at bounding box center [787, 265] width 8 height 12
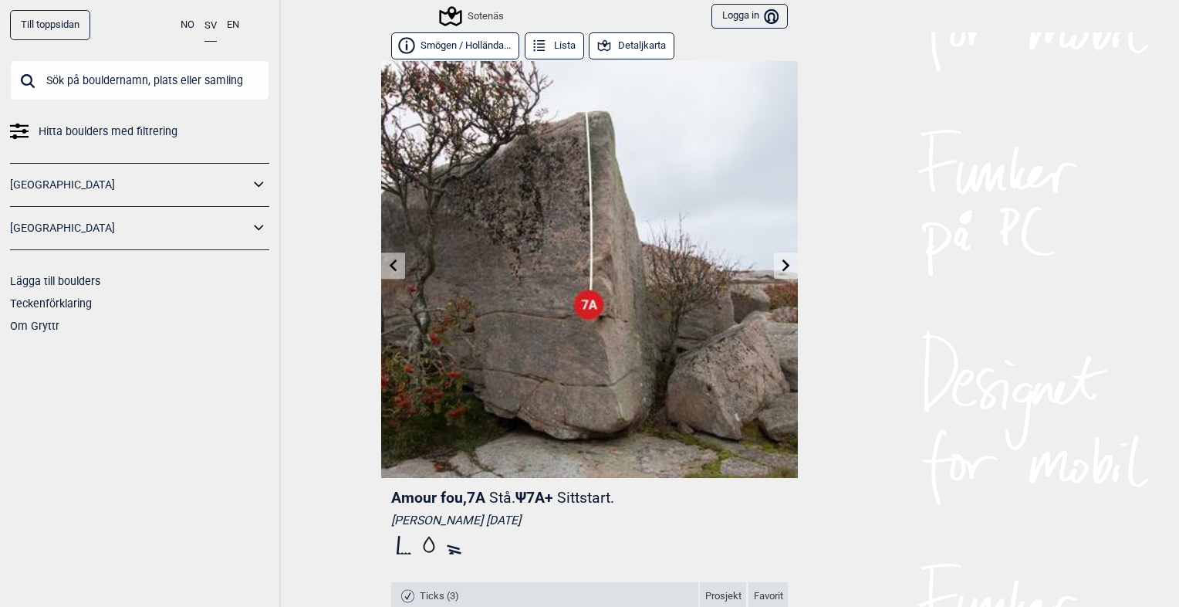
click at [783, 261] on icon at bounding box center [787, 265] width 8 height 12
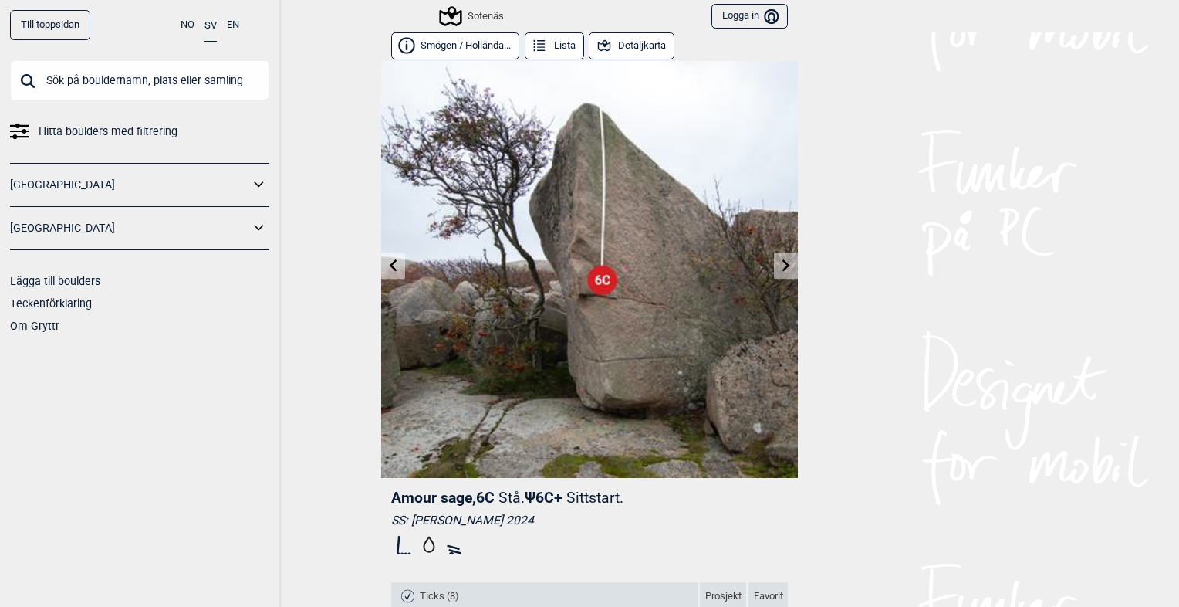
click at [783, 261] on icon at bounding box center [787, 265] width 8 height 12
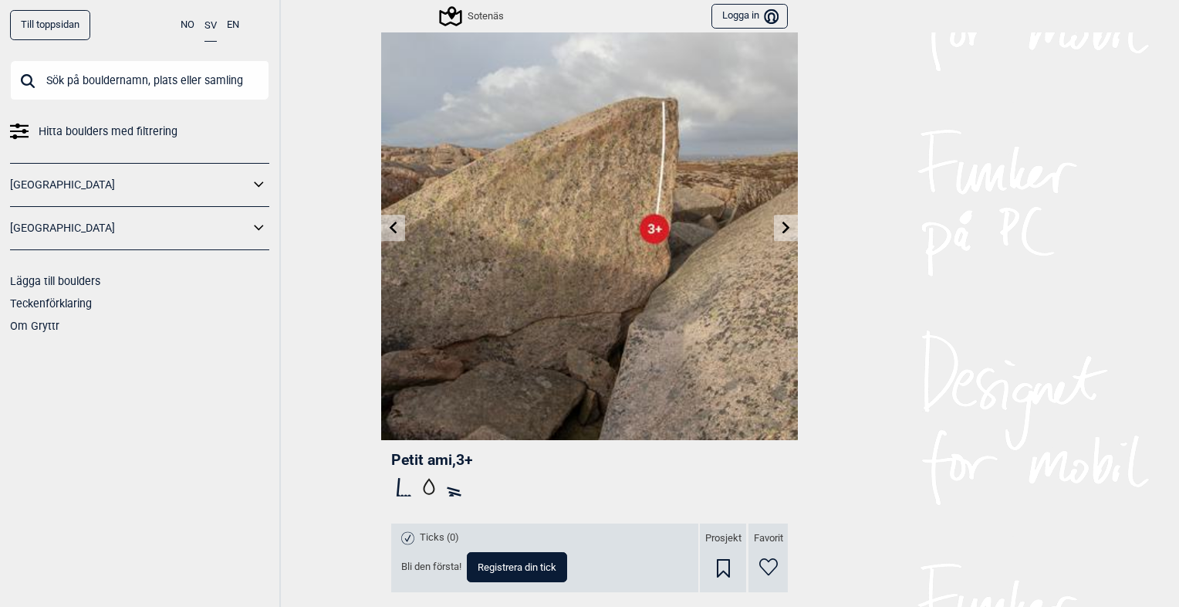
scroll to position [42, 0]
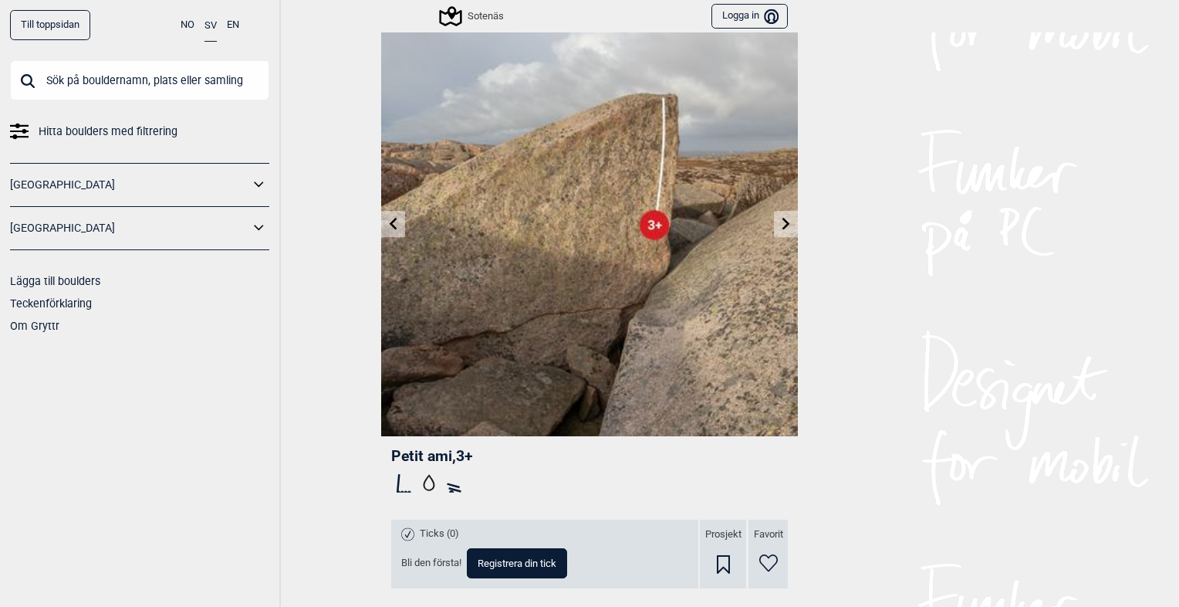
click at [780, 215] on link at bounding box center [786, 223] width 24 height 25
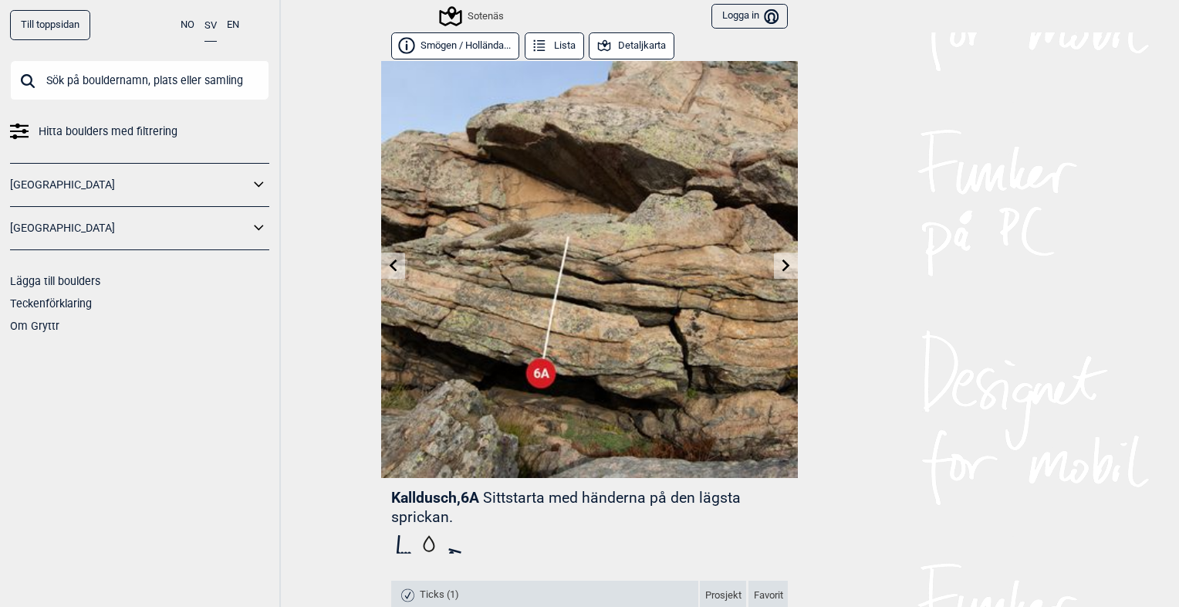
click at [780, 215] on img at bounding box center [589, 269] width 417 height 417
click at [774, 273] on link at bounding box center [786, 265] width 24 height 25
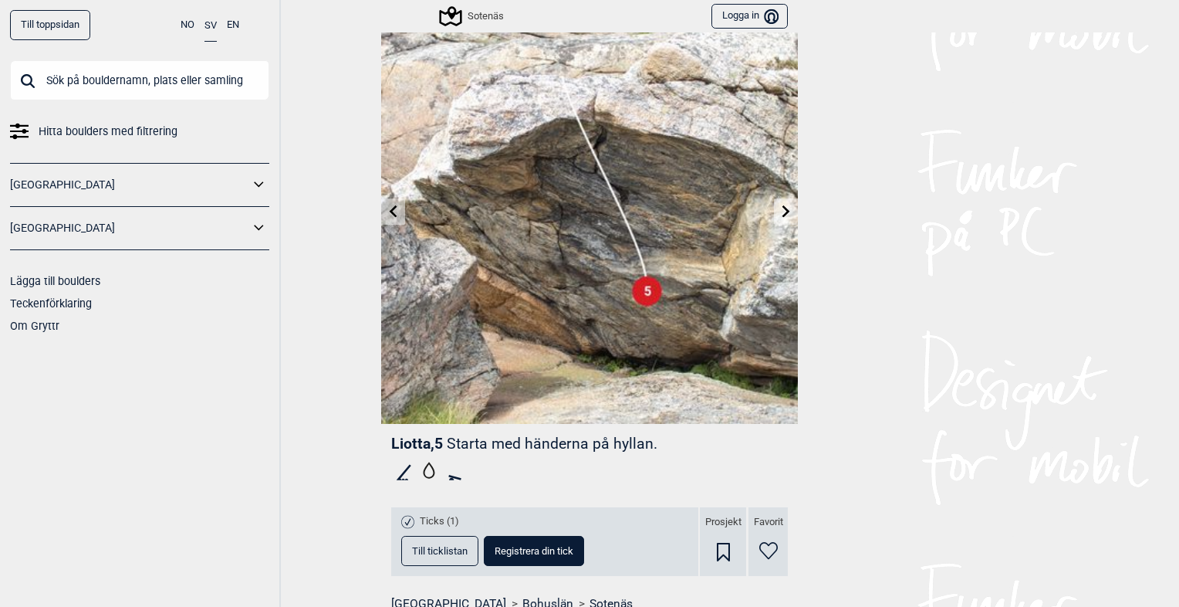
scroll to position [53, 0]
click at [768, 196] on img at bounding box center [589, 216] width 417 height 417
click at [774, 206] on link at bounding box center [786, 212] width 24 height 25
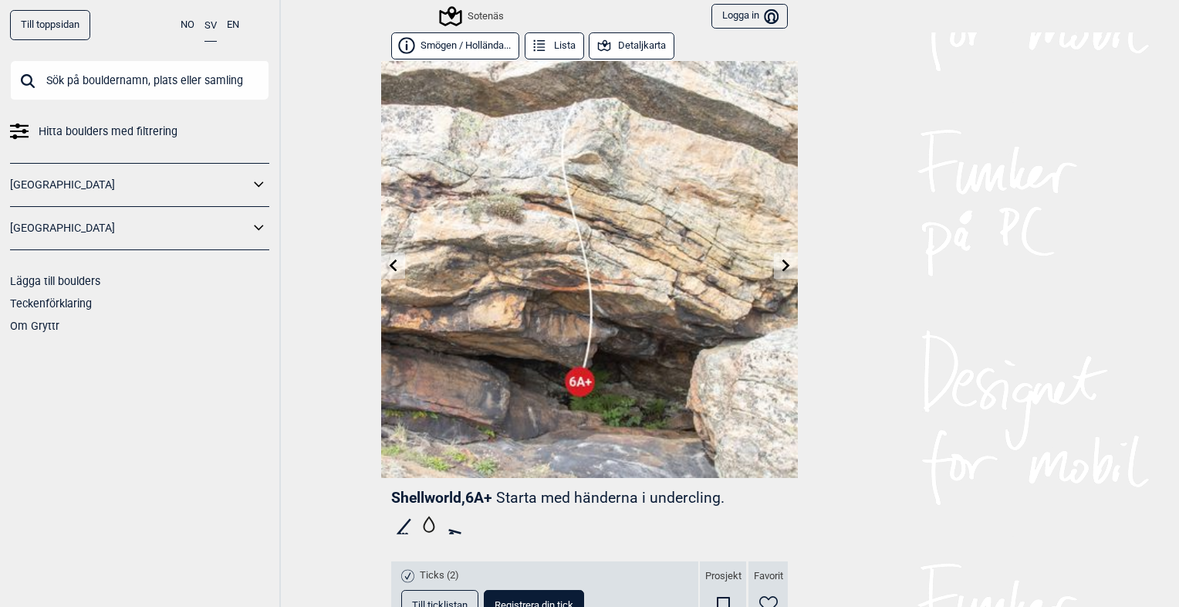
click at [782, 278] on img at bounding box center [589, 269] width 417 height 417
click at [781, 262] on icon at bounding box center [786, 265] width 12 height 12
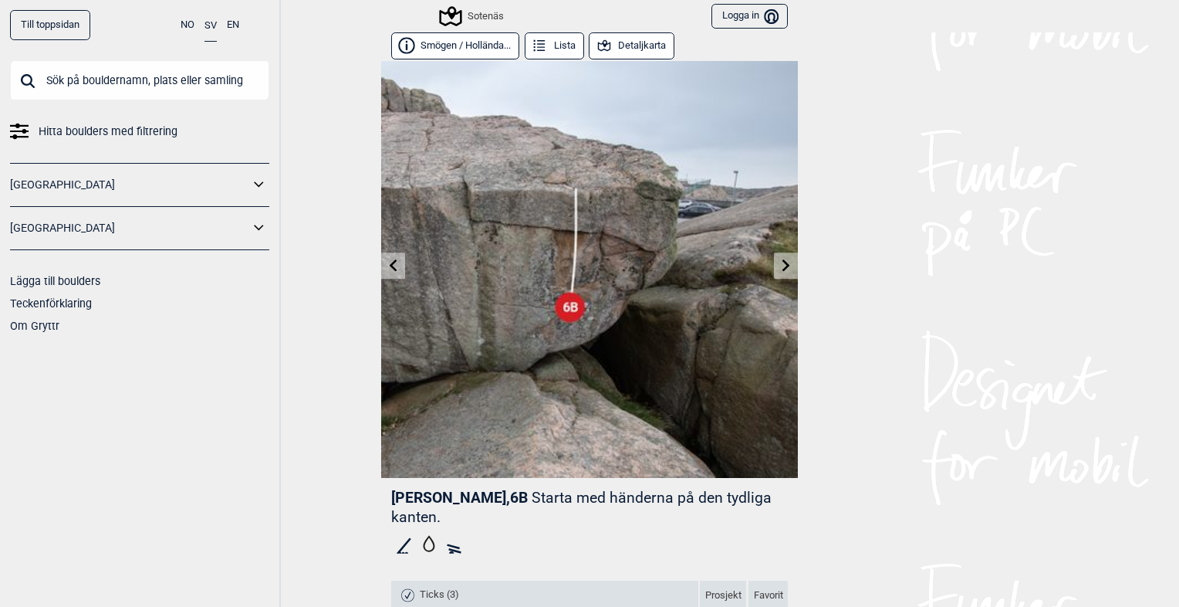
click at [426, 46] on button "Smögen / Hollända..." at bounding box center [455, 45] width 128 height 27
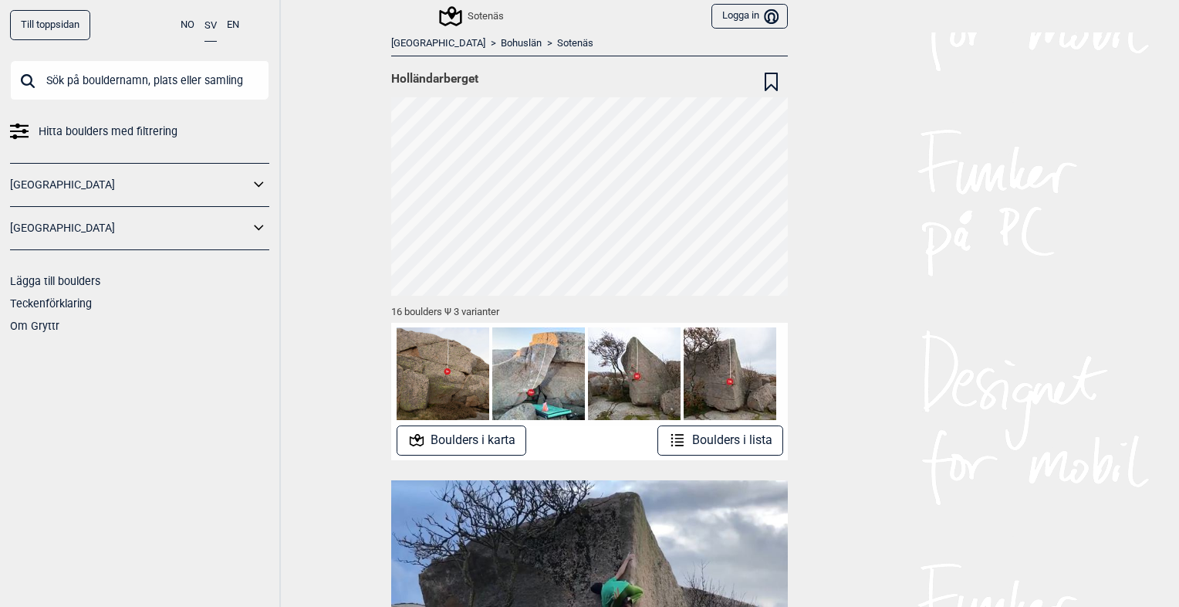
click at [492, 436] on button "Boulders i karta" at bounding box center [462, 440] width 130 height 30
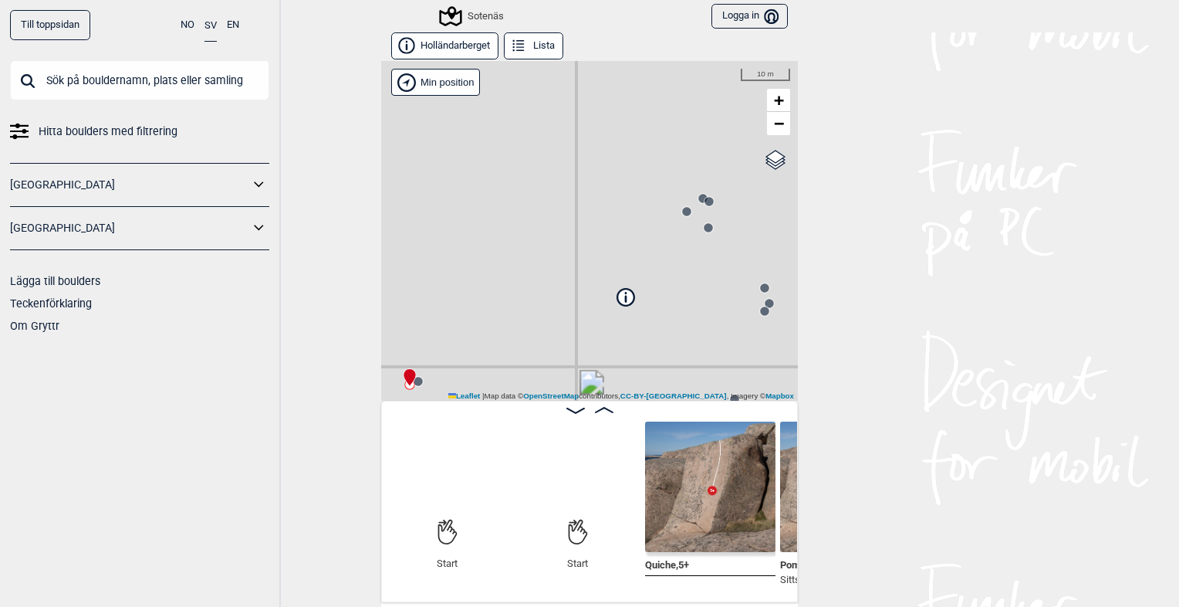
scroll to position [0, 120]
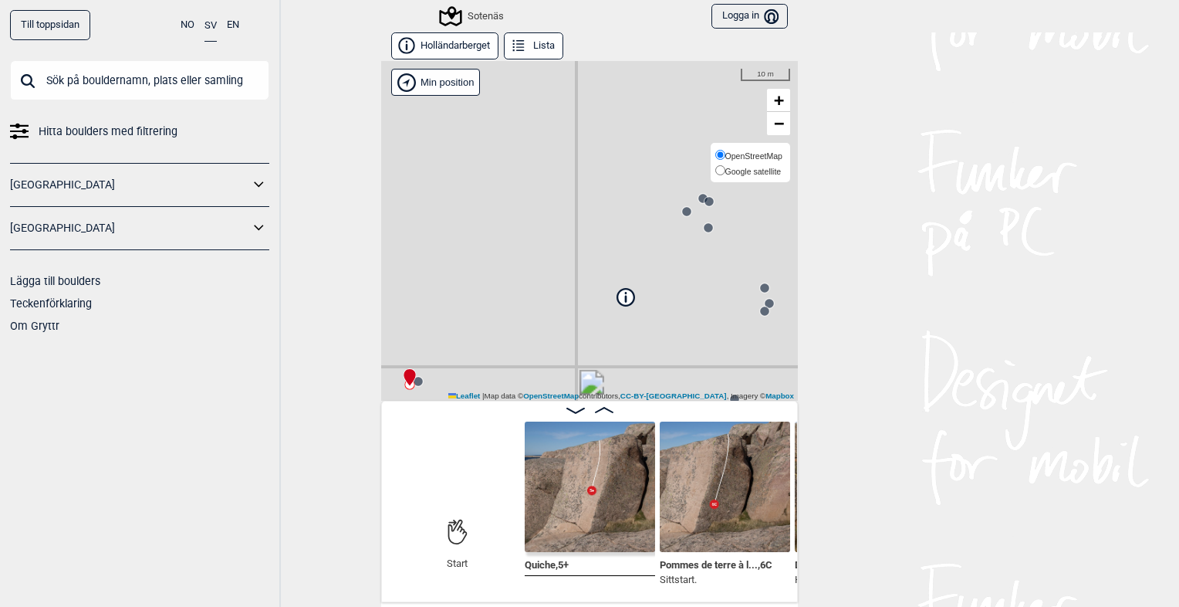
click at [749, 168] on span "Google satellite" at bounding box center [753, 171] width 56 height 9
click at [725, 168] on input "Google satellite" at bounding box center [720, 170] width 10 height 10
radio input "true"
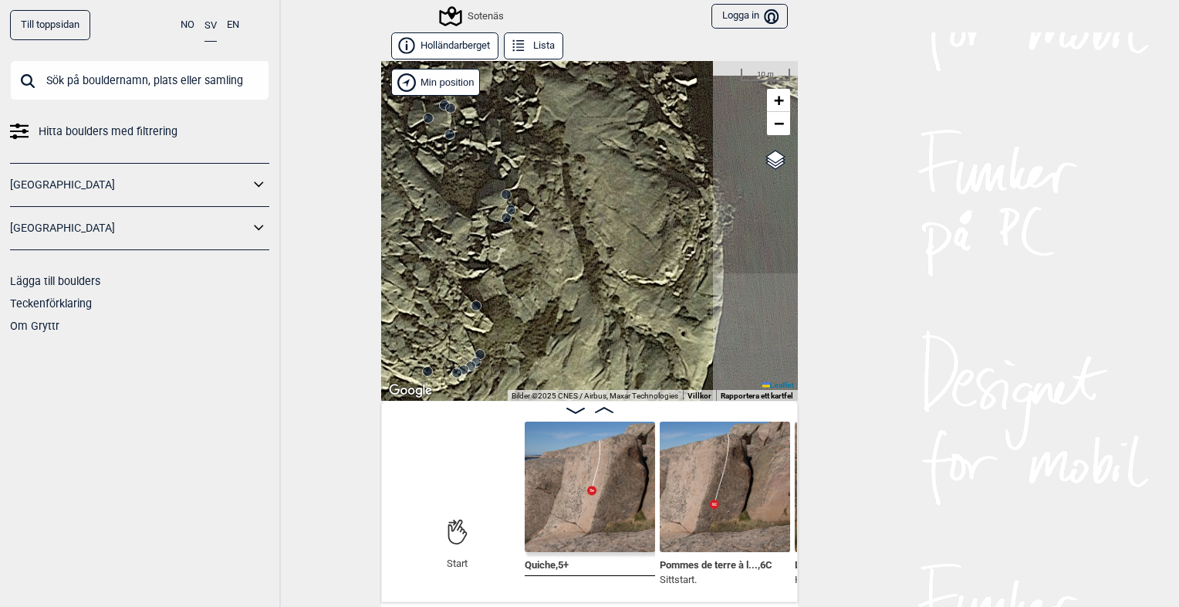
drag, startPoint x: 719, startPoint y: 251, endPoint x: 461, endPoint y: 157, distance: 274.9
click at [461, 157] on div "Sotenäs Min position 10 m + − OpenStreetMap Google satellite Leaflet Kortkomman…" at bounding box center [589, 231] width 417 height 340
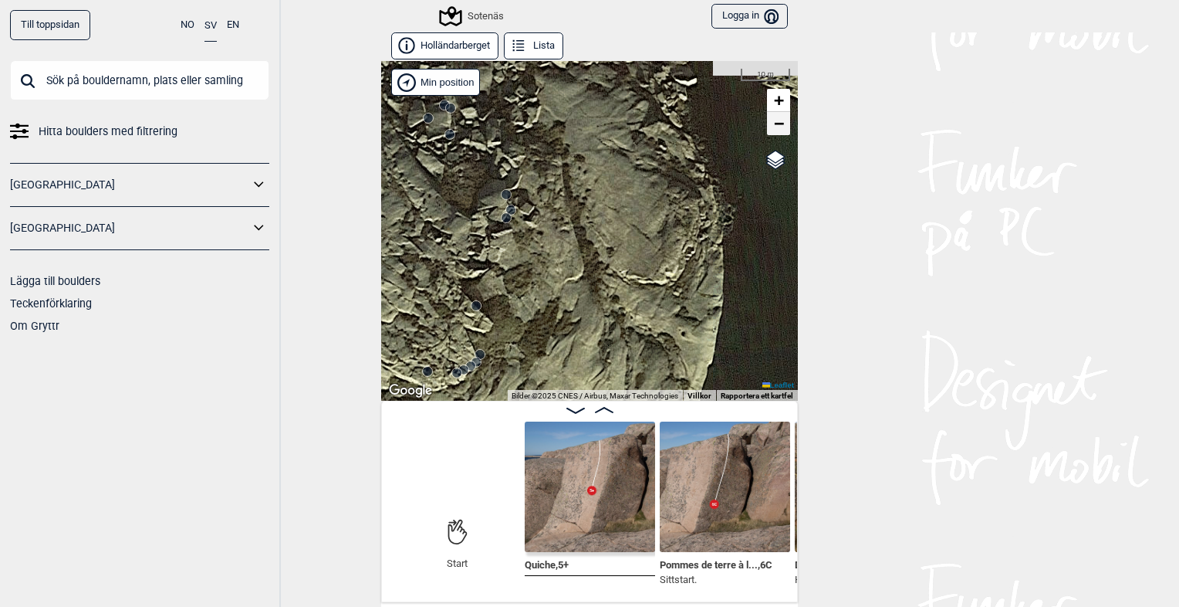
click at [780, 127] on link "−" at bounding box center [778, 123] width 23 height 23
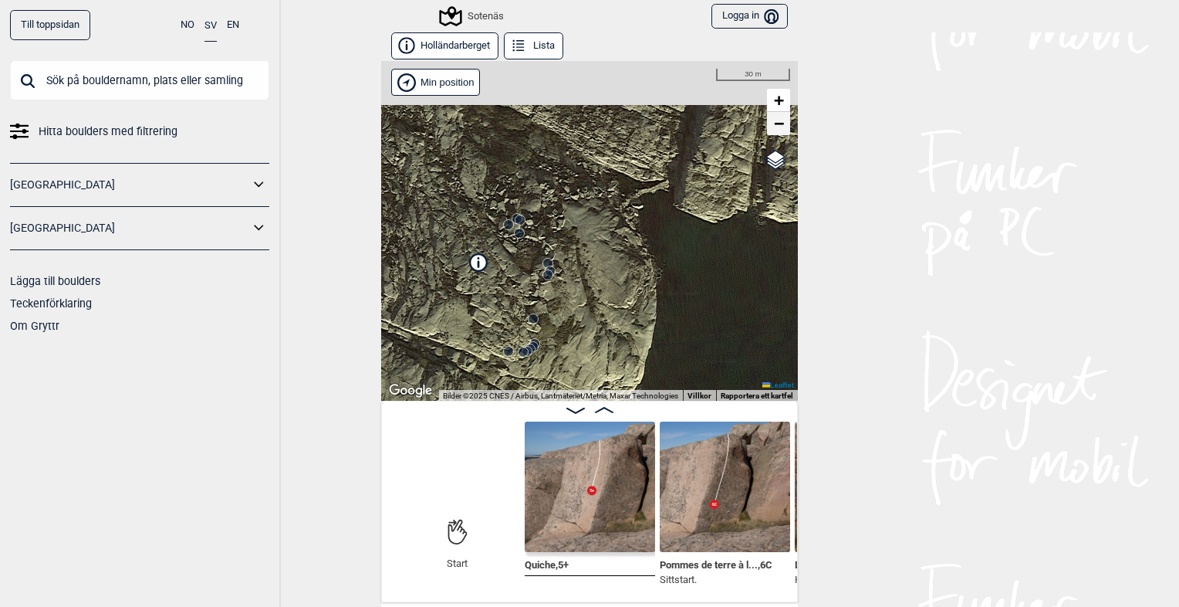
click at [780, 127] on link "−" at bounding box center [778, 123] width 23 height 23
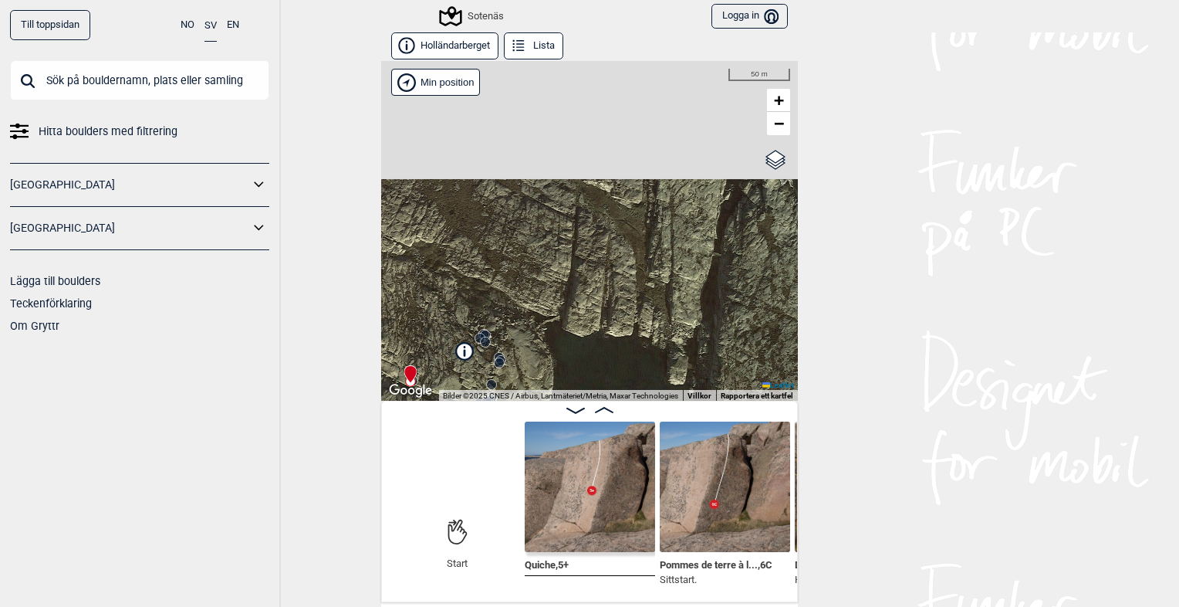
drag, startPoint x: 658, startPoint y: 242, endPoint x: 588, endPoint y: 302, distance: 91.4
click at [588, 302] on div "Sotenäs Min position 50 m + − OpenStreetMap Google satellite Leaflet Kortkomman…" at bounding box center [589, 231] width 417 height 340
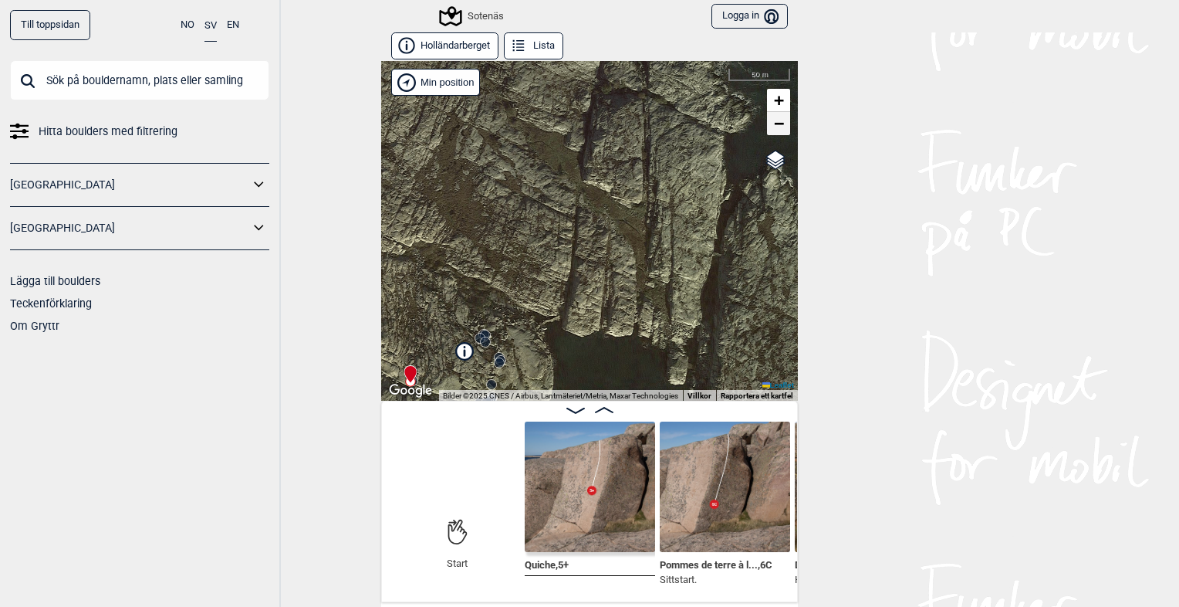
click at [778, 123] on link "−" at bounding box center [778, 123] width 23 height 23
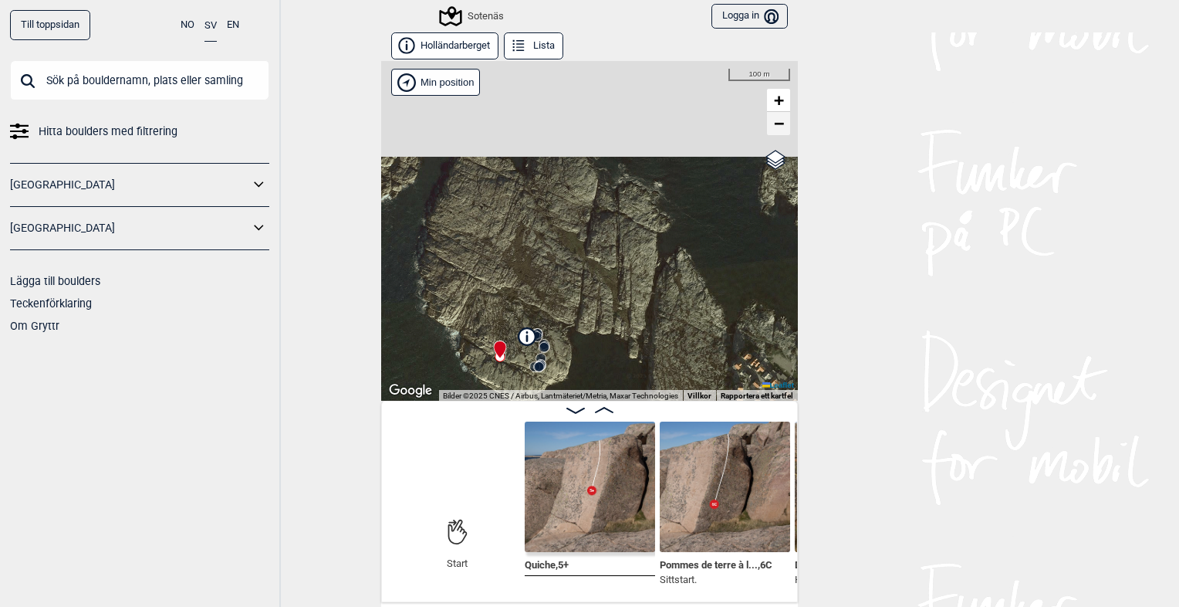
click at [778, 123] on link "−" at bounding box center [778, 123] width 23 height 23
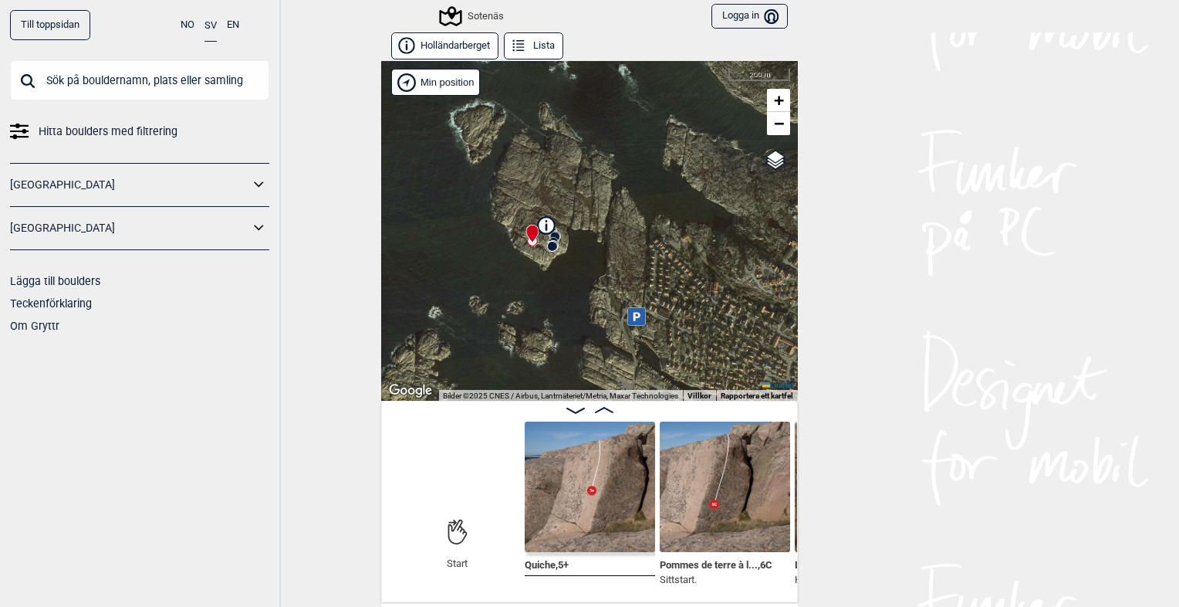
drag, startPoint x: 677, startPoint y: 252, endPoint x: 667, endPoint y: 152, distance: 100.1
click at [667, 152] on div "Sotenäs Min position 200 m + − OpenStreetMap Google satellite Leaflet Kortkomma…" at bounding box center [589, 231] width 417 height 340
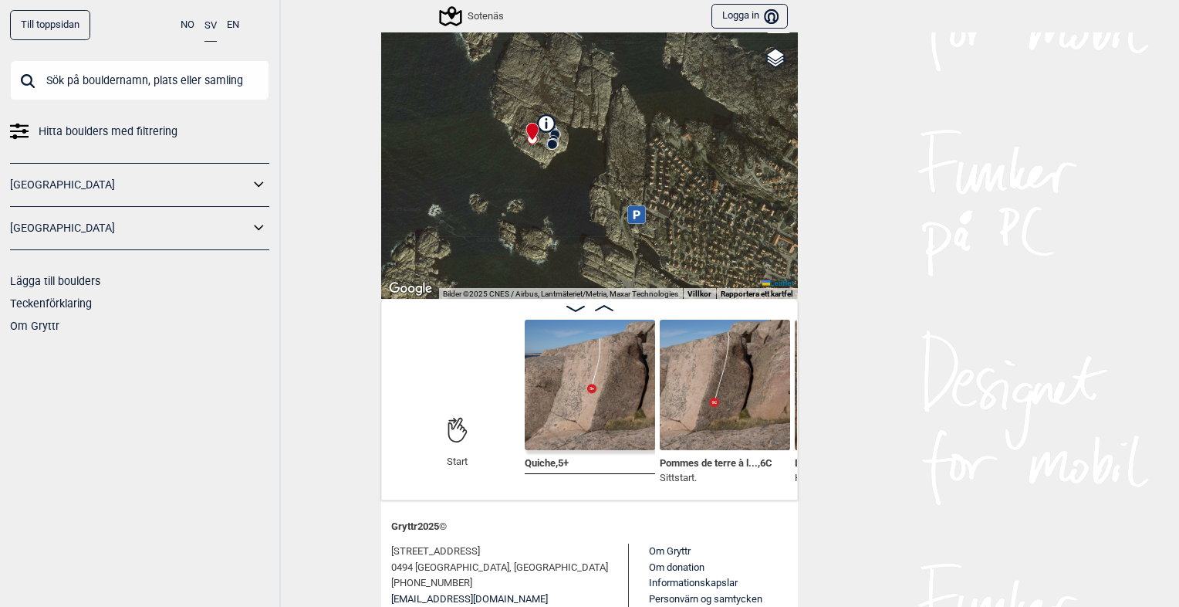
scroll to position [108, 0]
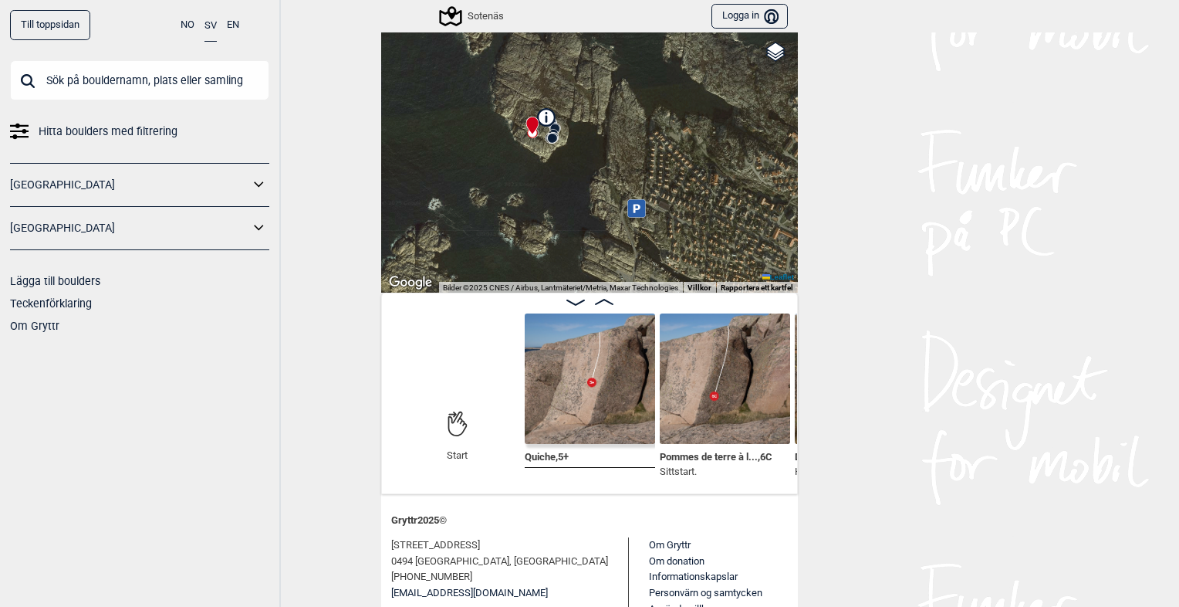
click at [636, 209] on icon at bounding box center [636, 208] width 18 height 18
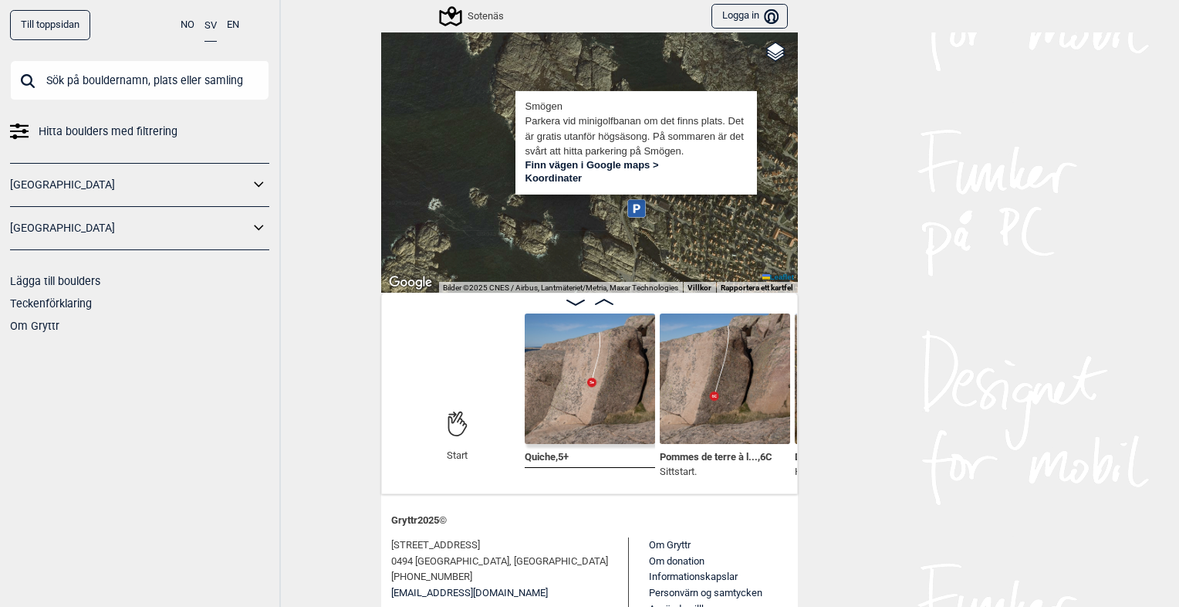
click at [800, 112] on div "Till toppsidan NO SV EN Hitta boulders med filtrering [GEOGRAPHIC_DATA] [GEOGRA…" at bounding box center [589, 303] width 1179 height 607
